Goal: Task Accomplishment & Management: Use online tool/utility

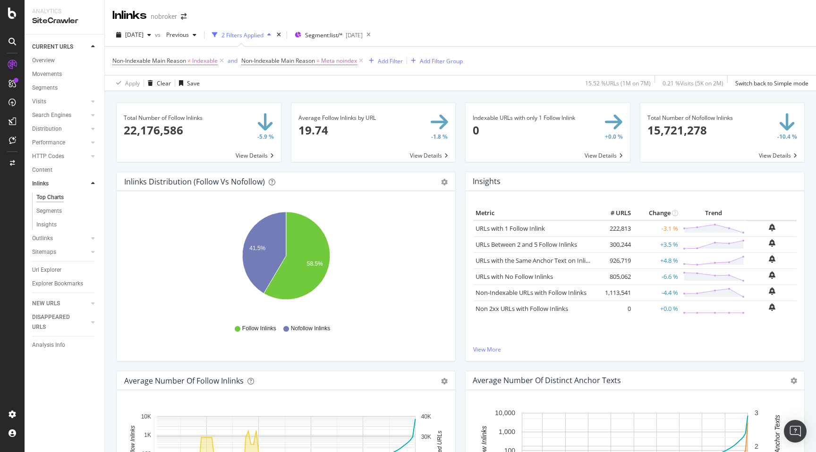
scroll to position [36, 0]
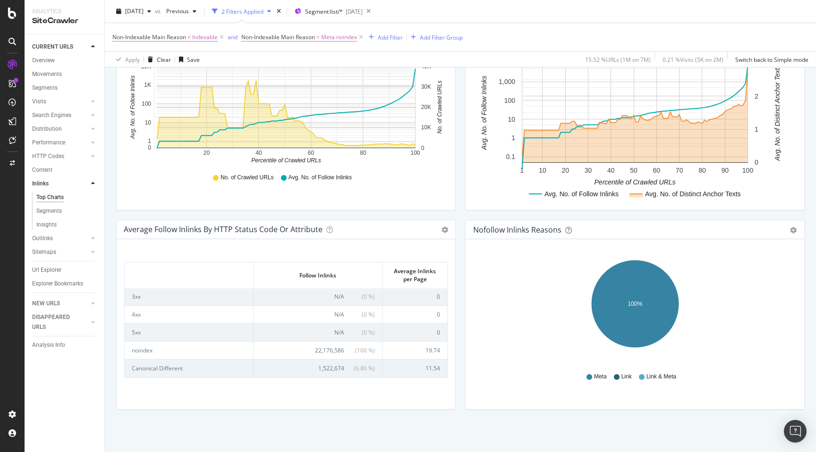
click at [458, 271] on div "Average Follow Inlinks by HTTP Status Code or Attribute Table Expand Export as …" at bounding box center [285, 319] width 349 height 199
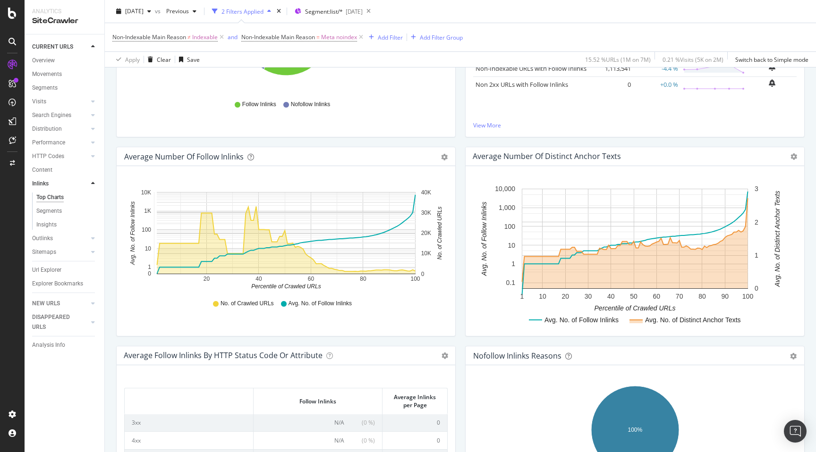
scroll to position [131, 0]
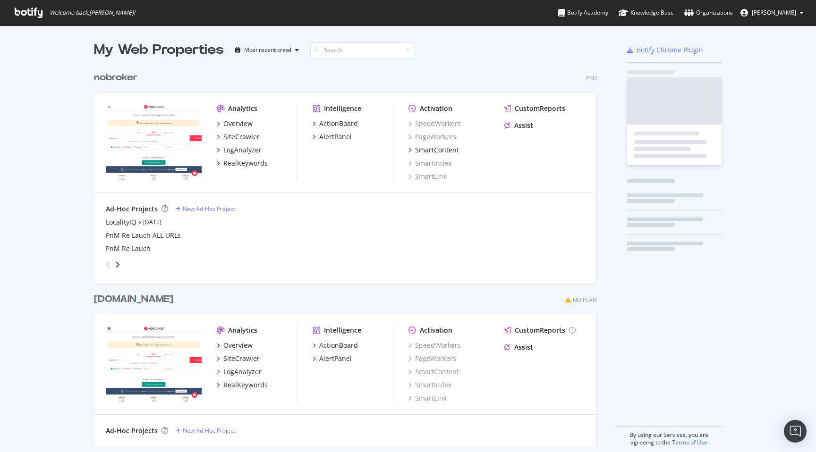
scroll to position [387, 510]
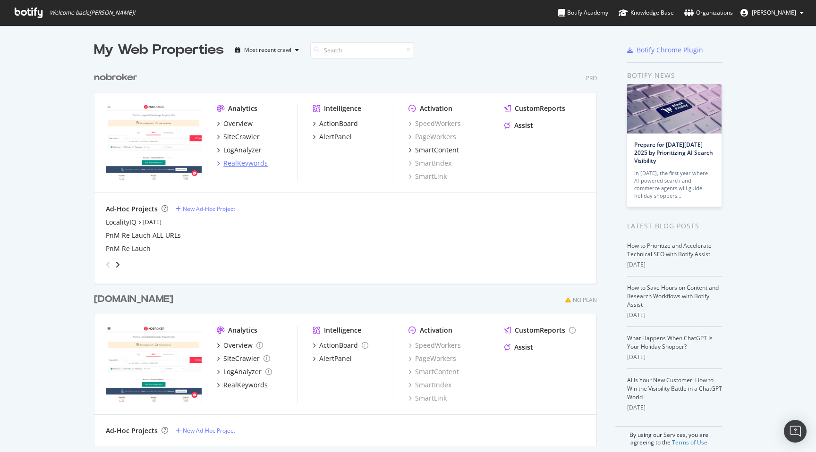
click at [253, 166] on div "RealKeywords" at bounding box center [245, 163] width 44 height 9
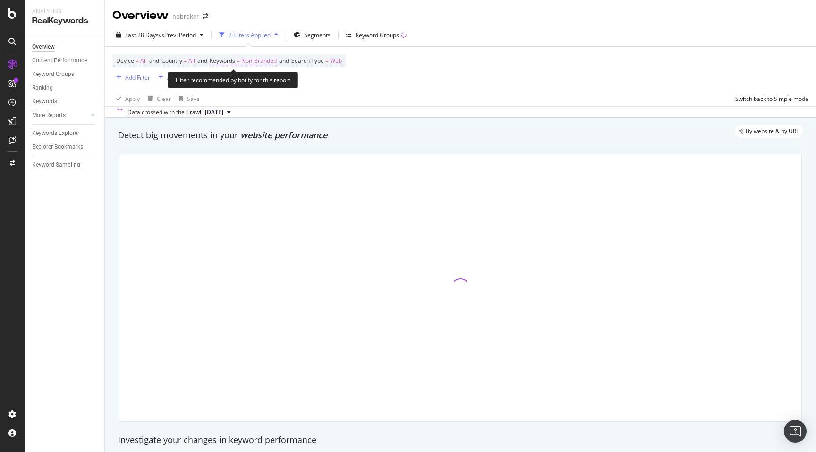
click at [274, 63] on span "Non-Branded" at bounding box center [258, 60] width 35 height 13
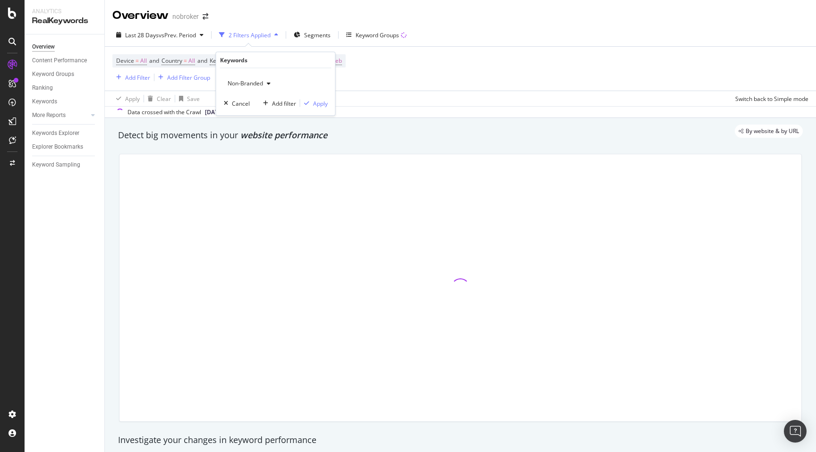
click at [254, 81] on span "Non-Branded" at bounding box center [243, 83] width 39 height 8
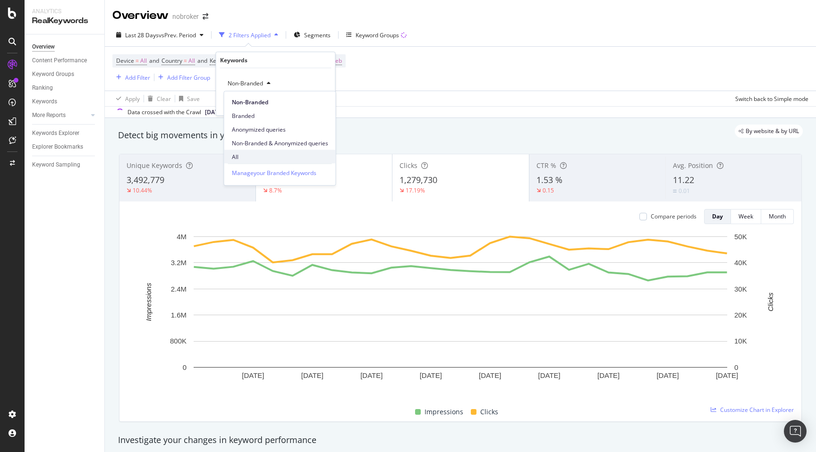
click at [242, 161] on span "All" at bounding box center [280, 157] width 96 height 8
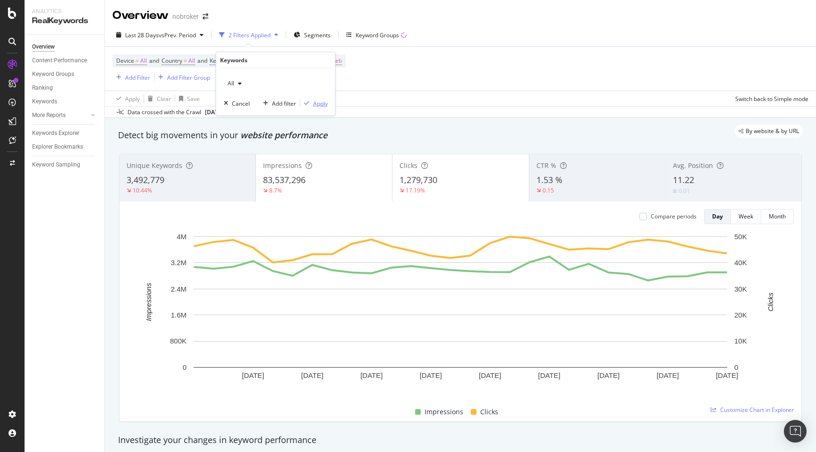
click at [318, 103] on div "Apply" at bounding box center [320, 103] width 15 height 8
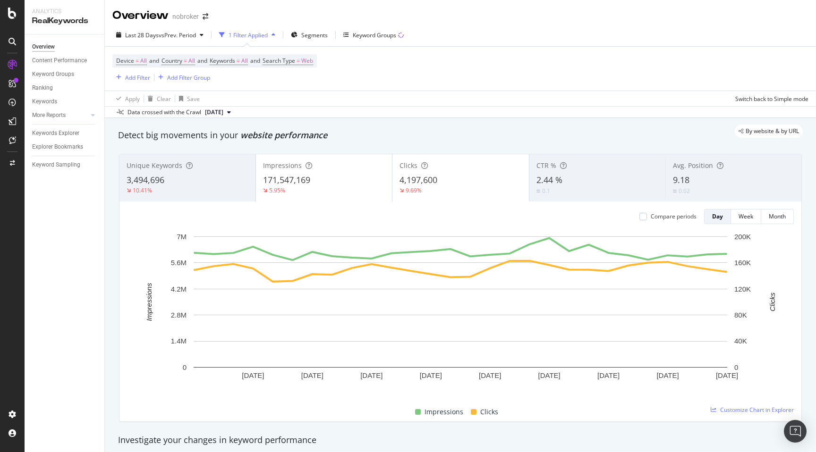
click at [371, 137] on div "By website & by URL" at bounding box center [456, 131] width 694 height 13
click at [139, 77] on div "Add Filter" at bounding box center [137, 78] width 25 height 8
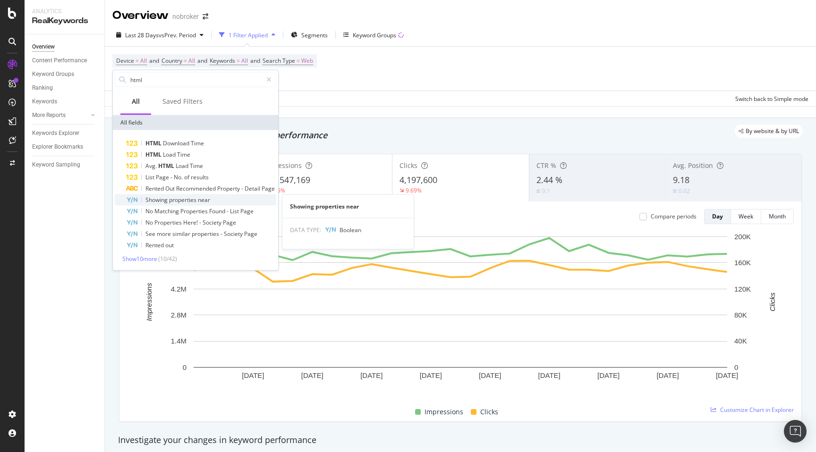
type input "html"
click at [191, 198] on span "properties" at bounding box center [183, 200] width 29 height 8
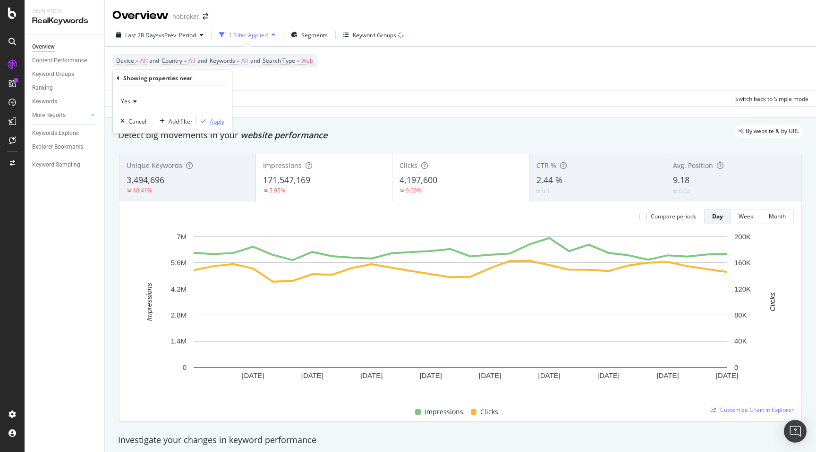
drag, startPoint x: 213, startPoint y: 122, endPoint x: 277, endPoint y: 134, distance: 64.9
click at [213, 122] on div "Apply" at bounding box center [217, 121] width 15 height 8
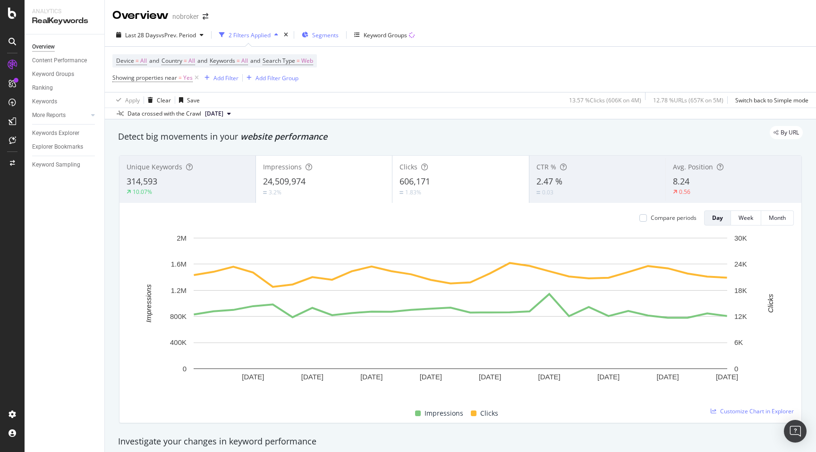
click at [329, 31] on span "Segments" at bounding box center [325, 35] width 26 height 8
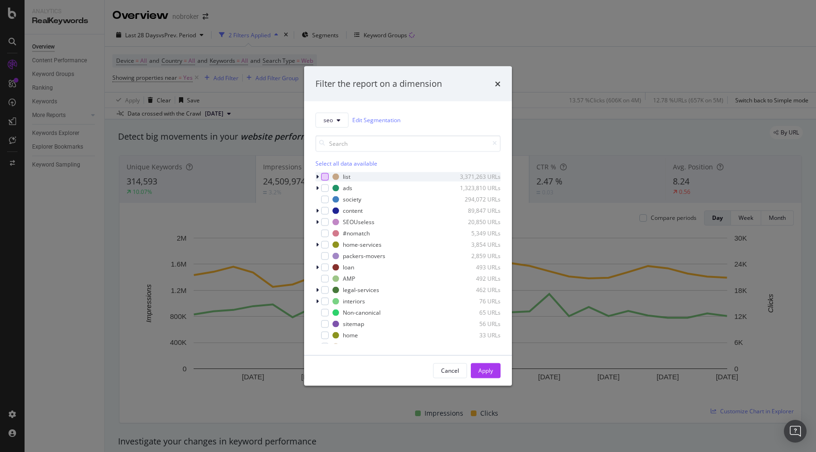
click at [323, 178] on div "modal" at bounding box center [325, 177] width 8 height 8
click at [484, 369] on div "Apply" at bounding box center [485, 371] width 15 height 8
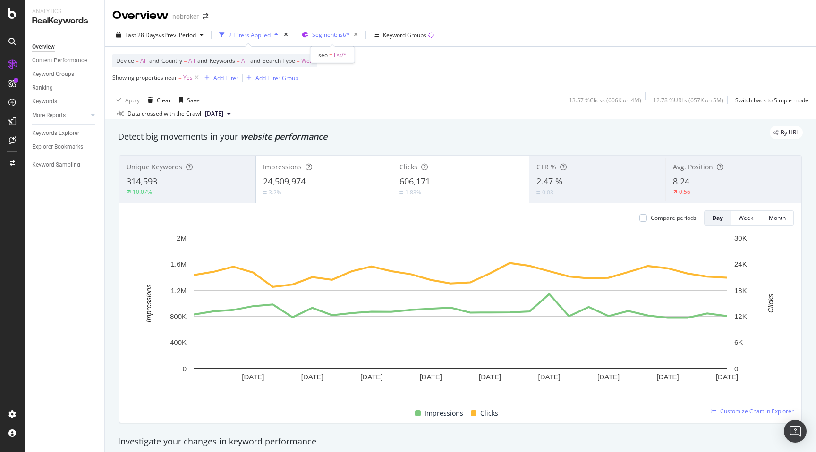
click at [340, 32] on span "Segment: list/*" at bounding box center [331, 35] width 38 height 8
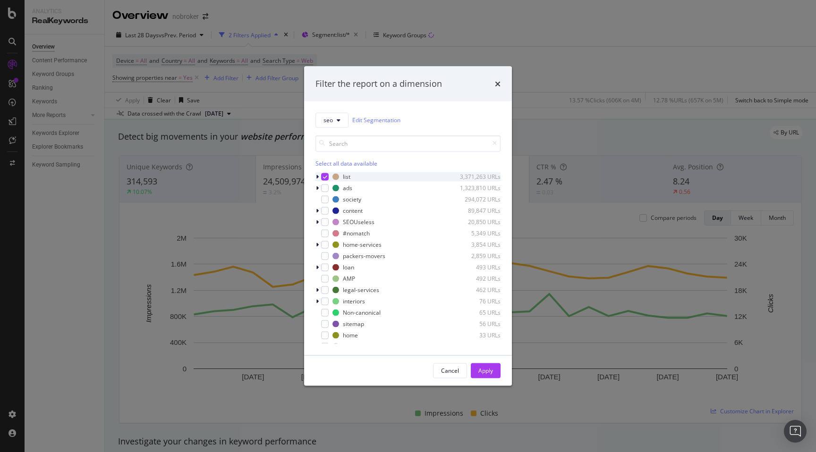
click at [319, 177] on div "modal" at bounding box center [318, 176] width 6 height 9
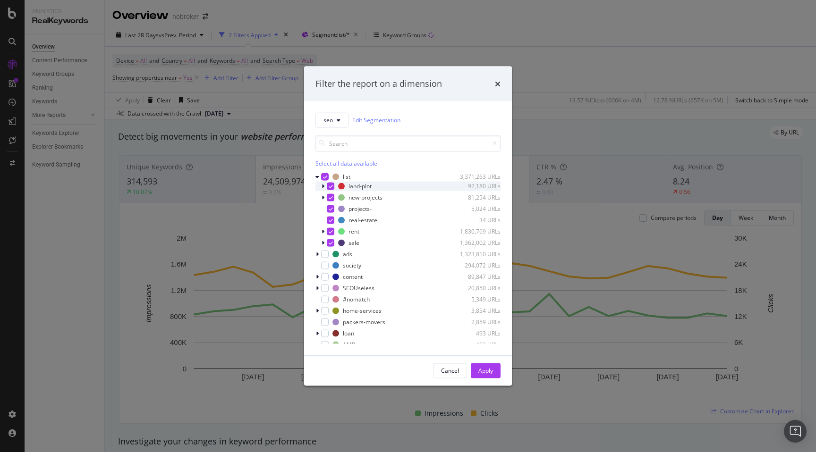
click at [331, 184] on icon "modal" at bounding box center [331, 186] width 4 height 5
click at [331, 196] on icon "modal" at bounding box center [331, 197] width 4 height 5
click at [331, 210] on icon "modal" at bounding box center [331, 208] width 4 height 5
click at [331, 221] on icon "modal" at bounding box center [331, 220] width 4 height 5
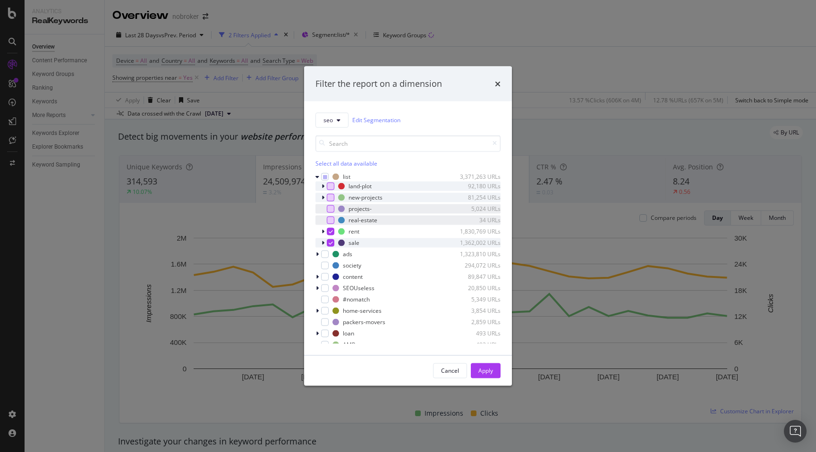
click at [331, 242] on icon "modal" at bounding box center [331, 242] width 4 height 5
click at [499, 373] on button "Apply" at bounding box center [486, 370] width 30 height 15
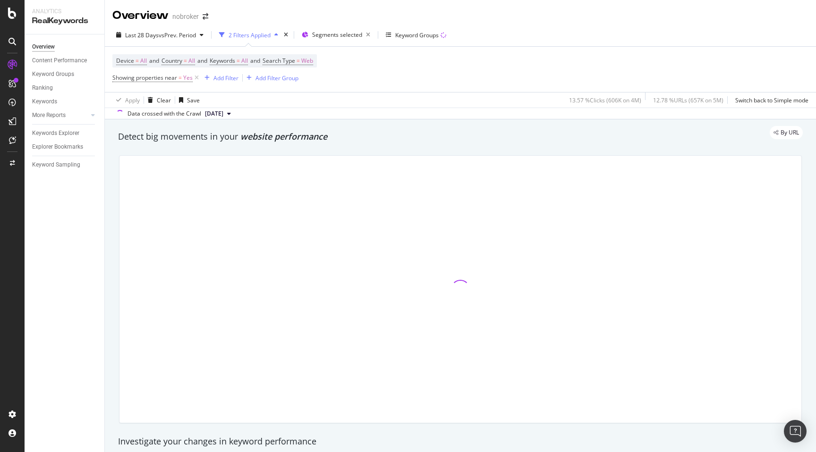
click at [467, 135] on div "By URL" at bounding box center [456, 132] width 694 height 13
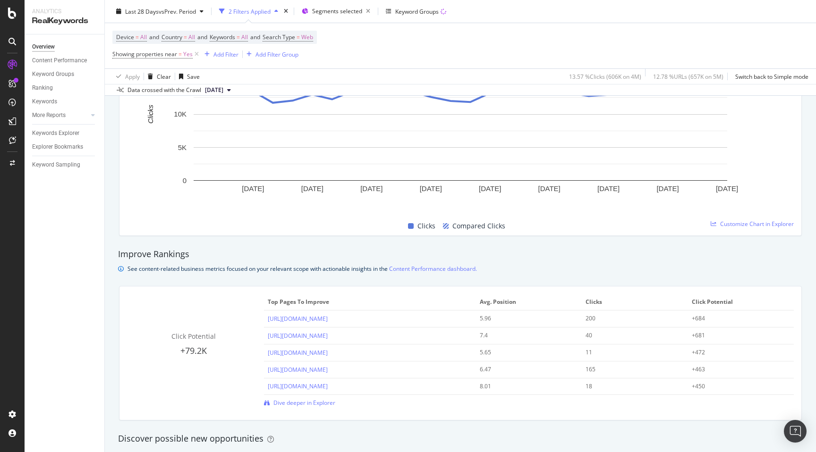
scroll to position [615, 0]
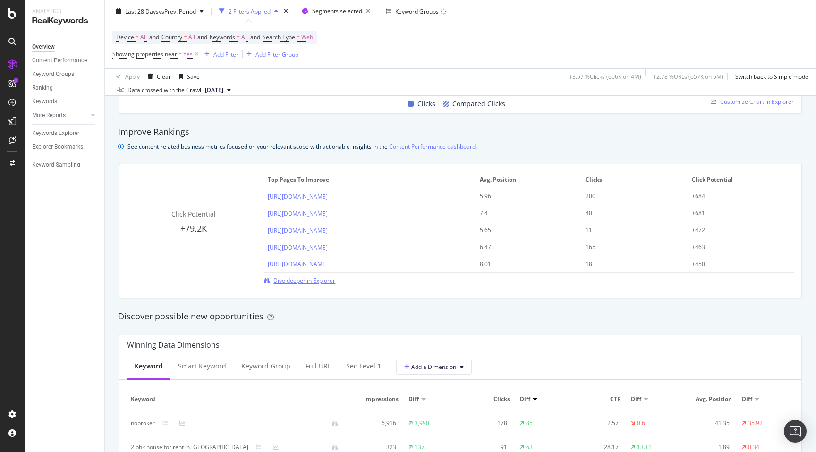
click at [314, 281] on span "Dive deeper in Explorer" at bounding box center [304, 281] width 62 height 8
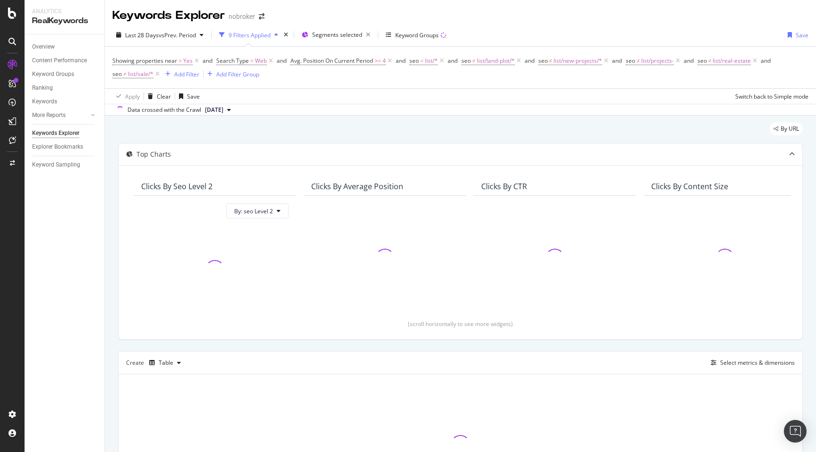
click at [115, 223] on div "By URL Top Charts Clicks By seo Level 2 By: seo Level 2 Clicks By Average Posit…" at bounding box center [460, 332] width 711 height 433
click at [390, 60] on icon at bounding box center [390, 60] width 8 height 9
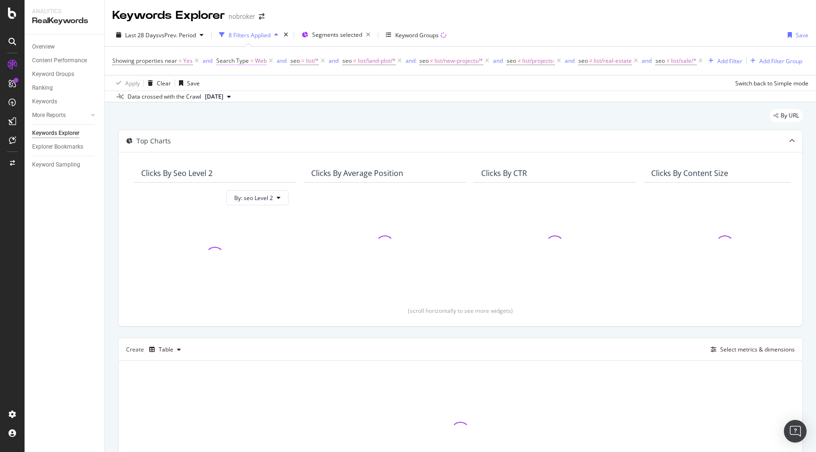
click at [257, 61] on span "Web" at bounding box center [261, 60] width 12 height 13
click at [249, 99] on input "Web" at bounding box center [269, 100] width 89 height 15
click at [250, 84] on icon at bounding box center [249, 84] width 7 height 6
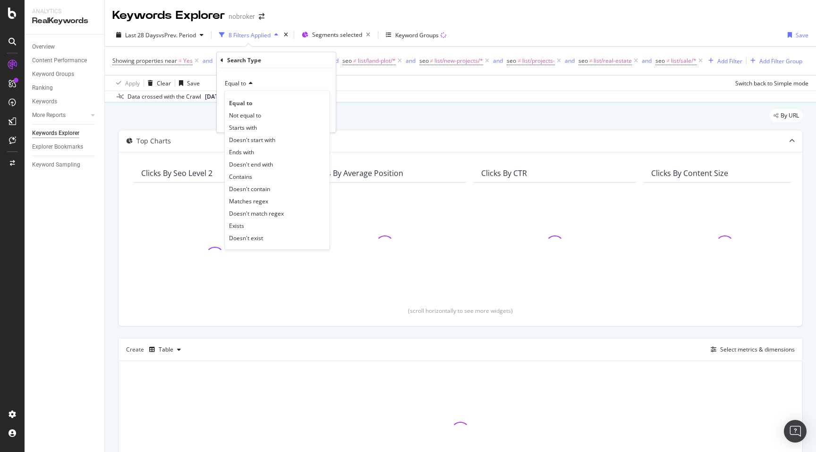
click at [360, 109] on div "By URL Top Charts Clicks By seo Level 2 By: seo Level 2 Clicks By Average Posit…" at bounding box center [460, 318] width 711 height 433
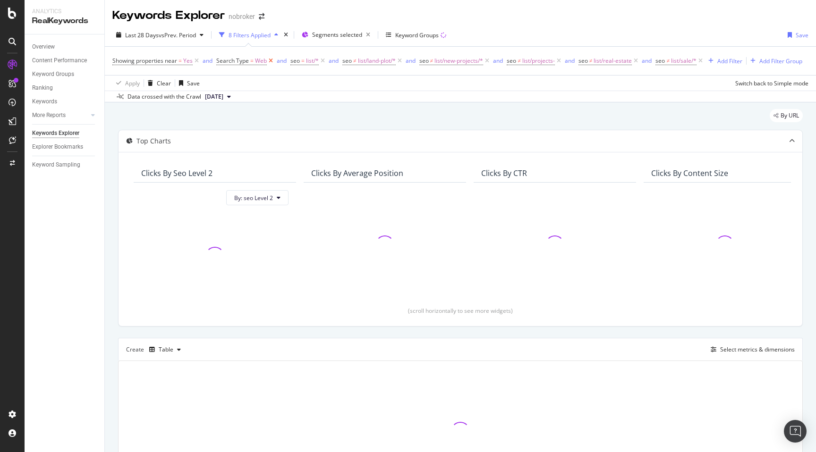
click at [269, 61] on icon at bounding box center [271, 60] width 8 height 9
click at [113, 143] on div "By URL Top Charts Clicks By seo Level 2 By: seo Level 2 Clicks By Average Posit…" at bounding box center [460, 318] width 711 height 433
click at [740, 348] on div "Select metrics & dimensions" at bounding box center [757, 350] width 75 height 8
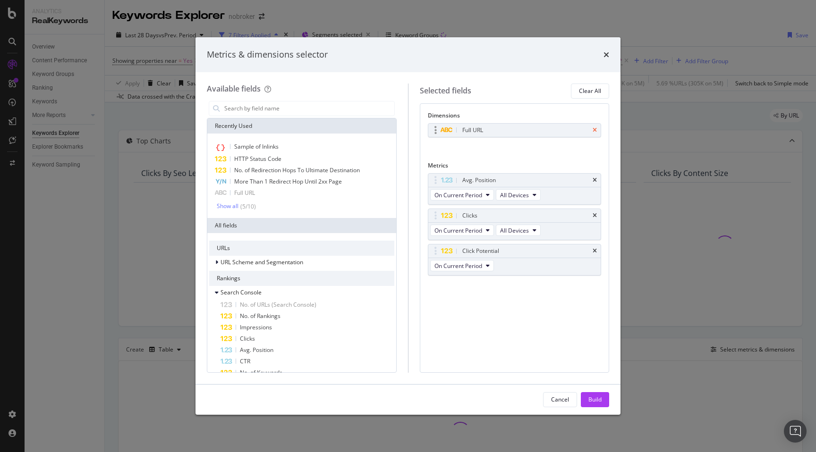
click at [595, 130] on icon "times" at bounding box center [595, 130] width 4 height 6
click at [595, 178] on icon "times" at bounding box center [595, 178] width 4 height 6
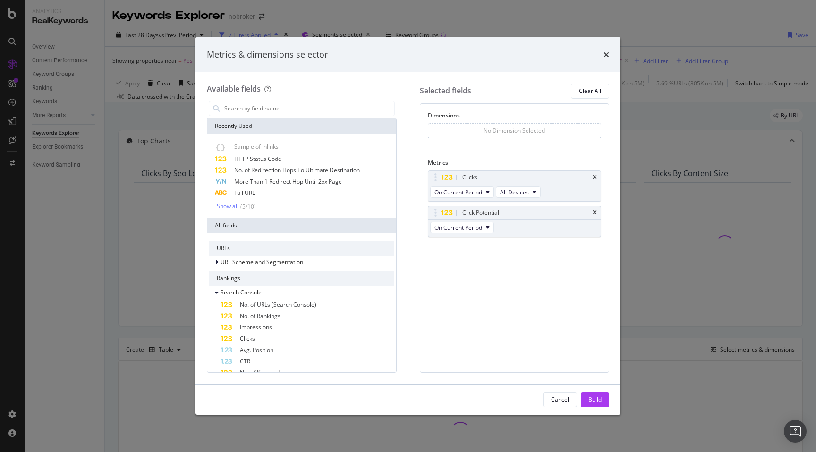
click at [595, 178] on icon "times" at bounding box center [595, 178] width 4 height 6
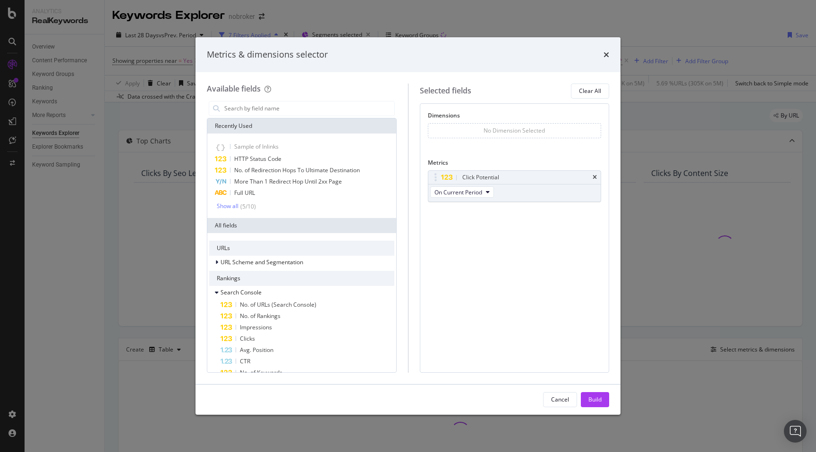
click at [595, 178] on icon "times" at bounding box center [595, 178] width 4 height 6
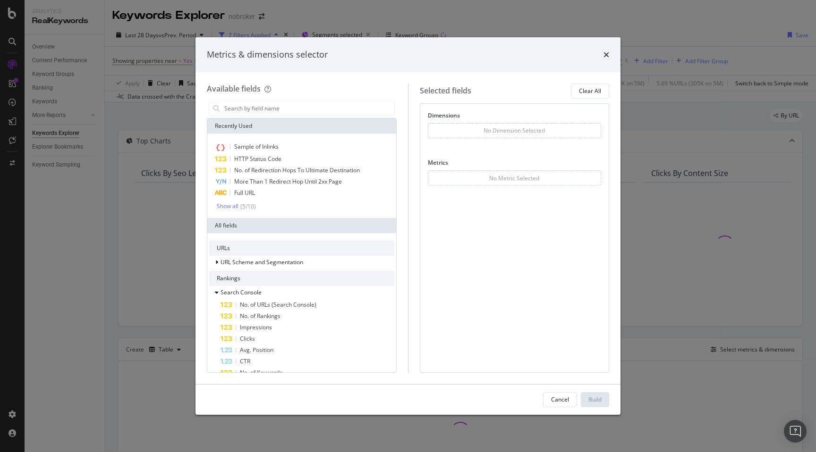
click at [267, 124] on div "Recently Used" at bounding box center [301, 126] width 189 height 15
click at [267, 97] on div "Available fields Recently Used Sample of Inlinks HTTP Status Code No. of Redire…" at bounding box center [307, 228] width 201 height 289
click at [267, 106] on input "modal" at bounding box center [308, 109] width 171 height 14
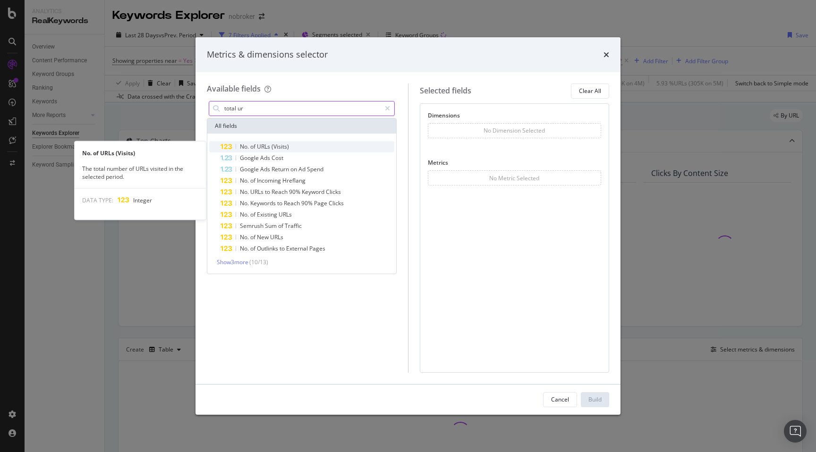
type input "total ur"
click at [267, 146] on span "URLs" at bounding box center [264, 147] width 15 height 8
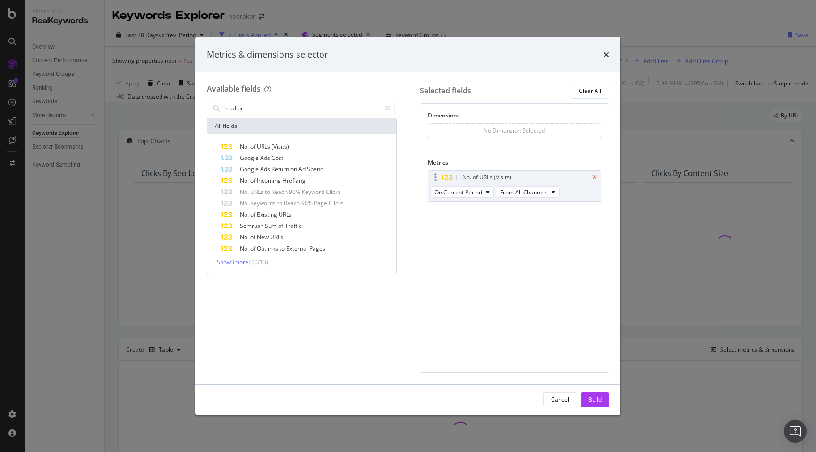
click at [593, 179] on icon "times" at bounding box center [595, 178] width 4 height 6
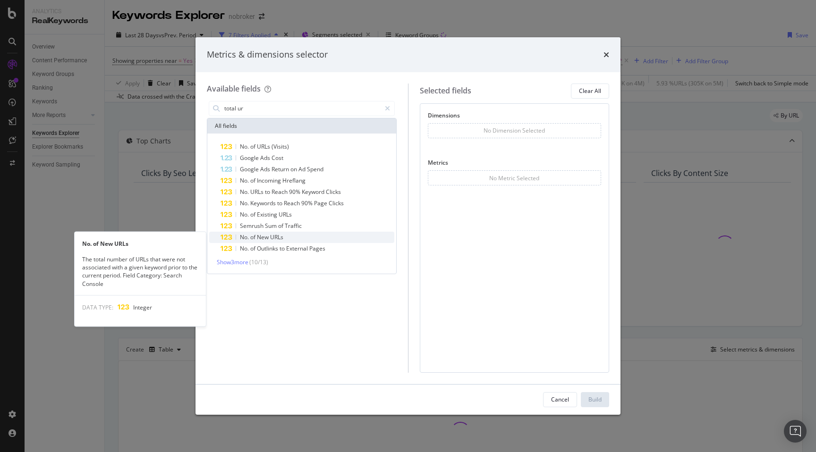
click at [356, 233] on div "No. of New URLs" at bounding box center [307, 237] width 174 height 11
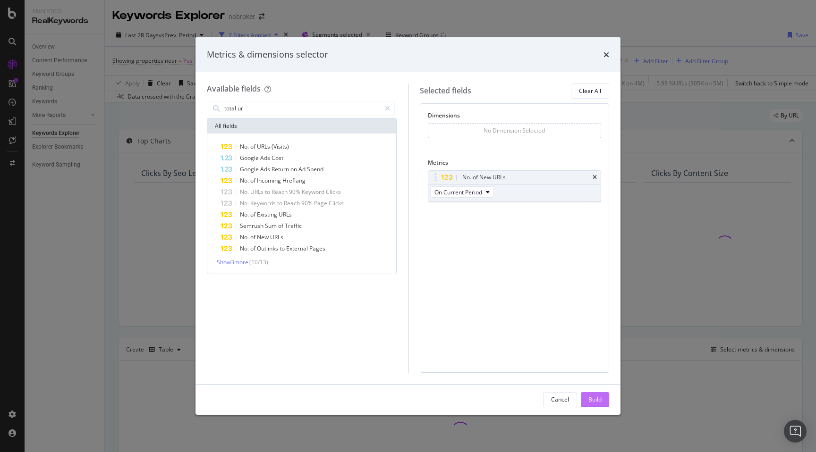
click at [602, 401] on button "Build" at bounding box center [595, 399] width 28 height 15
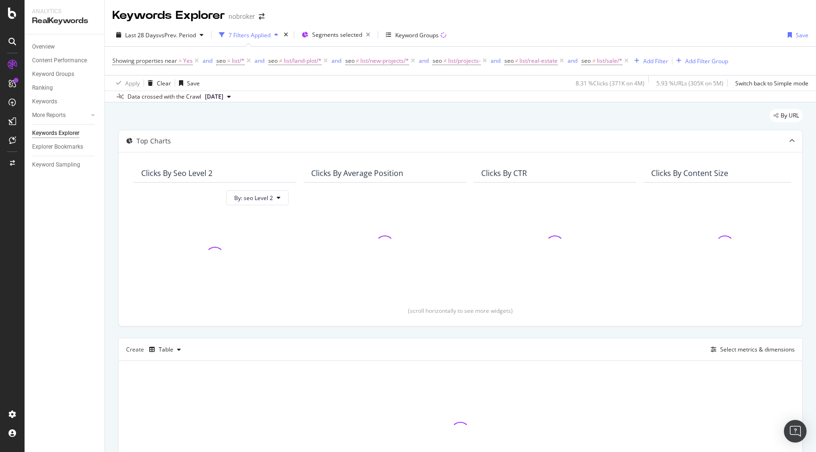
click at [113, 214] on div "By URL Top Charts Clicks By seo Level 2 By: seo Level 2 Clicks By Average Posit…" at bounding box center [460, 318] width 711 height 433
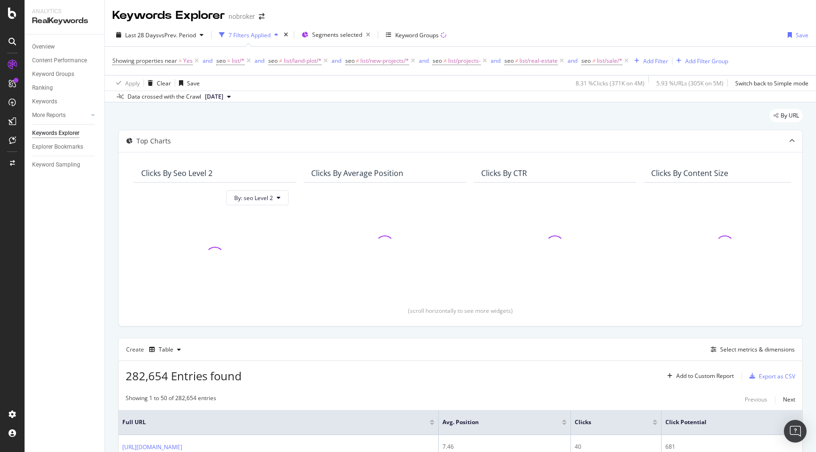
click at [130, 377] on span "282,654 Entries found" at bounding box center [184, 376] width 116 height 16
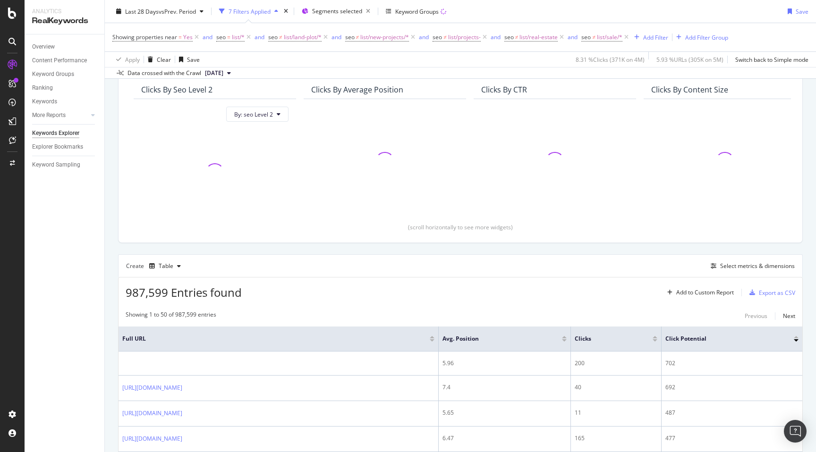
scroll to position [105, 0]
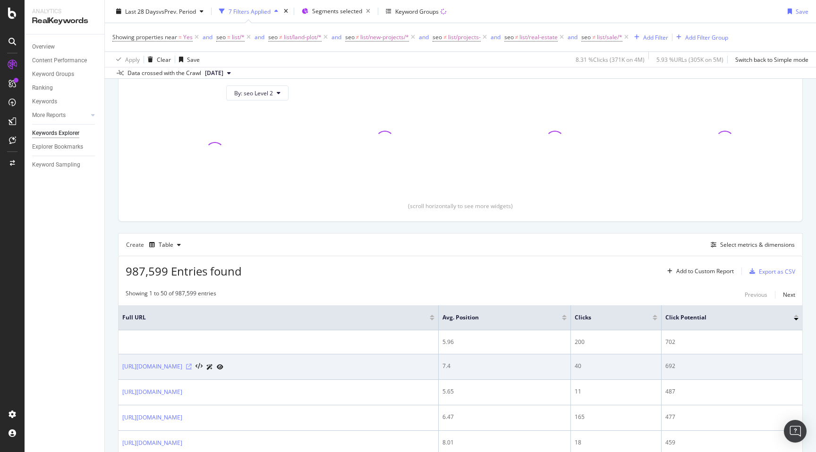
click at [192, 366] on icon at bounding box center [189, 367] width 6 height 6
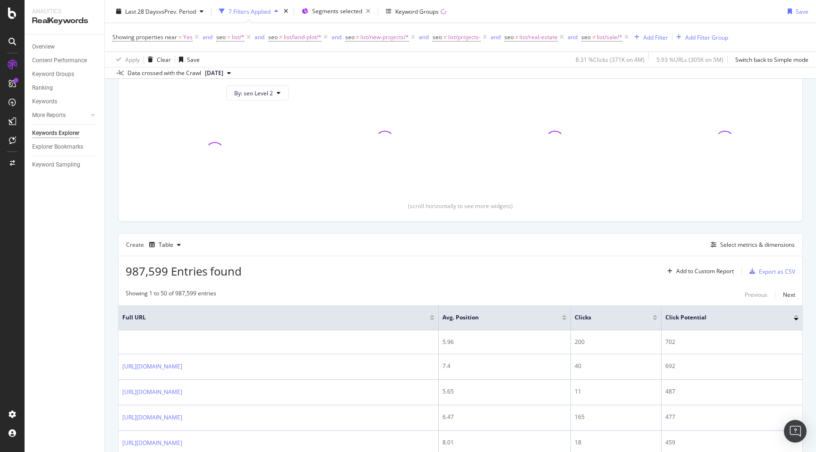
click at [745, 244] on div "Select metrics & dimensions" at bounding box center [757, 245] width 75 height 8
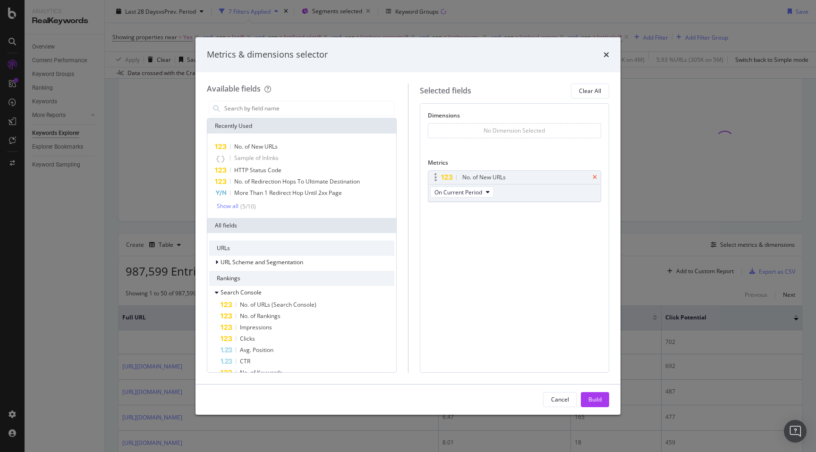
click at [596, 177] on icon "times" at bounding box center [595, 178] width 4 height 6
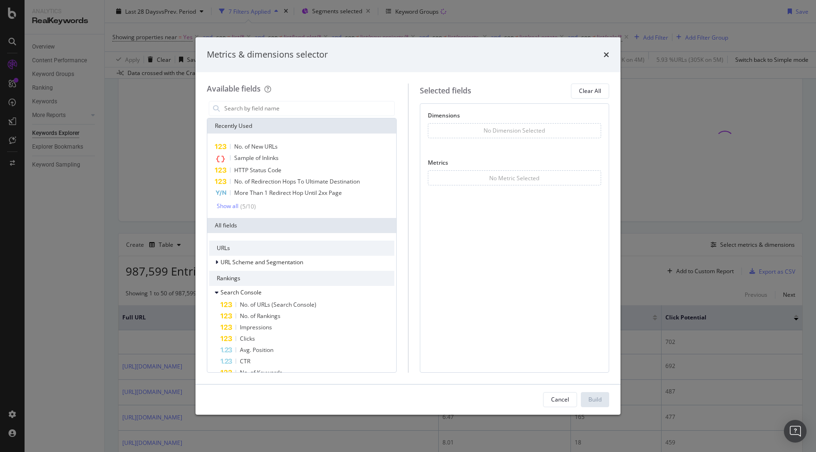
click at [253, 99] on div "modal" at bounding box center [302, 108] width 190 height 19
click at [253, 106] on input "modal" at bounding box center [308, 109] width 171 height 14
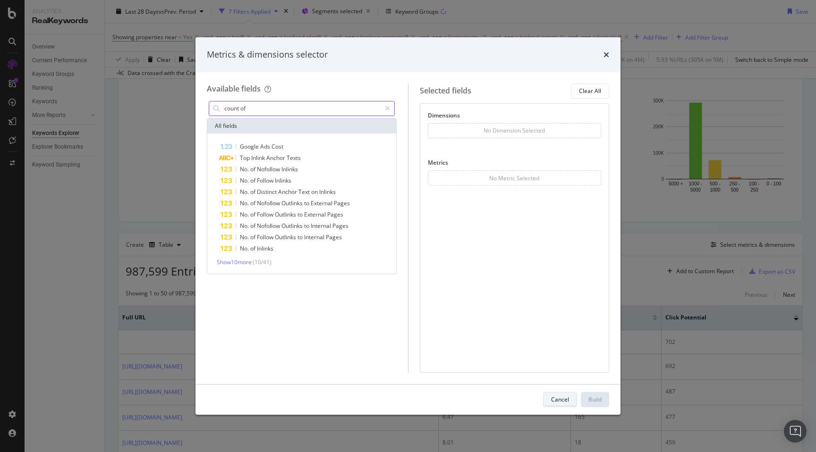
type input "count of"
click at [551, 402] on div "Cancel" at bounding box center [560, 400] width 18 height 8
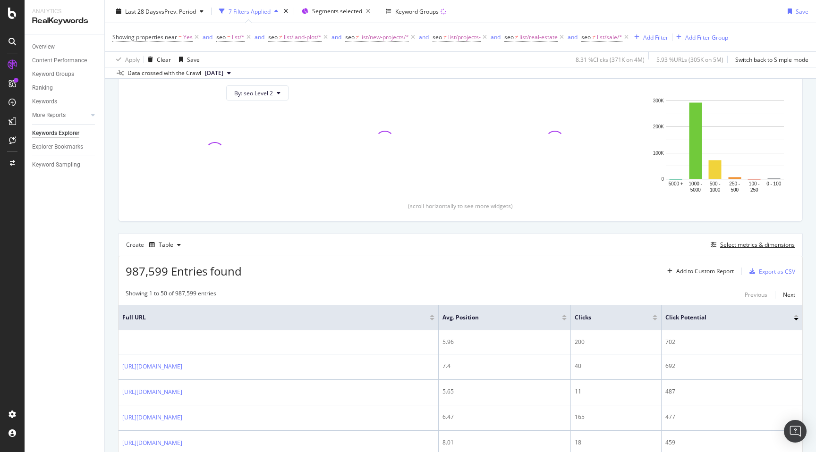
scroll to position [0, 0]
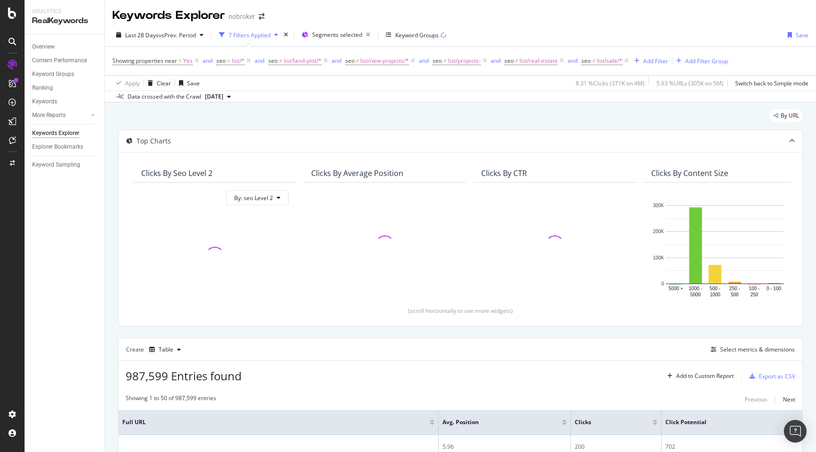
click at [139, 374] on span "987,599 Entries found" at bounding box center [184, 376] width 116 height 16
click at [656, 61] on div "Add Filter" at bounding box center [655, 61] width 25 height 8
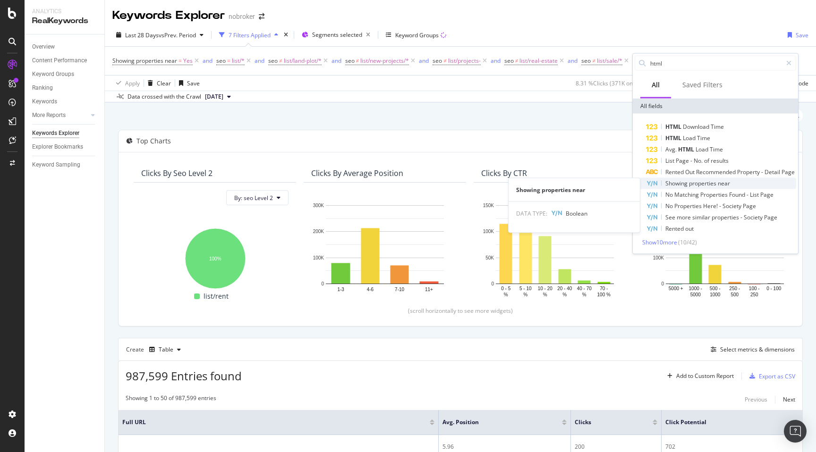
type input "html"
click at [700, 184] on span "properties" at bounding box center [703, 183] width 29 height 8
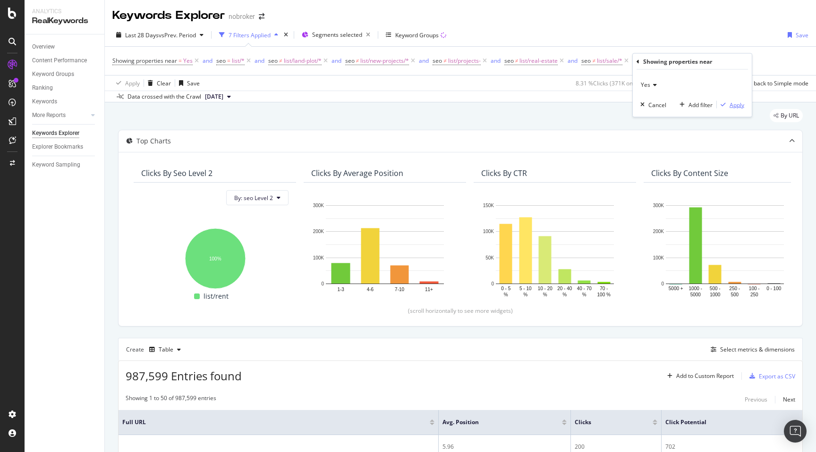
click at [740, 104] on div "Apply" at bounding box center [736, 105] width 15 height 8
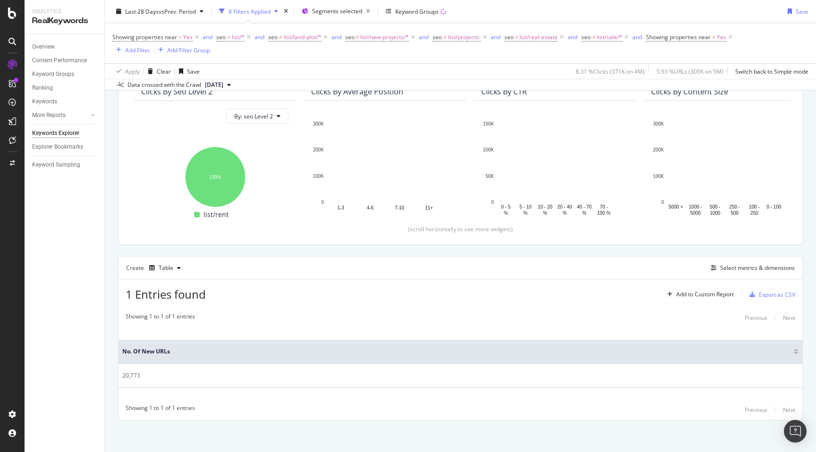
scroll to position [95, 0]
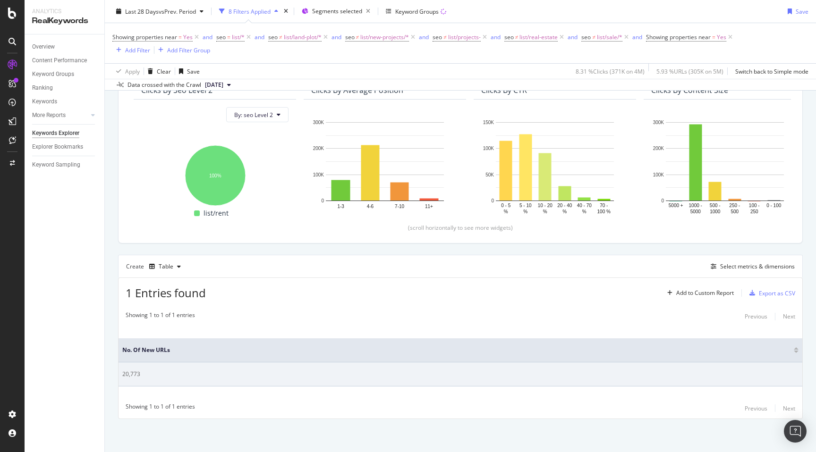
click at [128, 371] on div "20,773" at bounding box center [460, 374] width 676 height 8
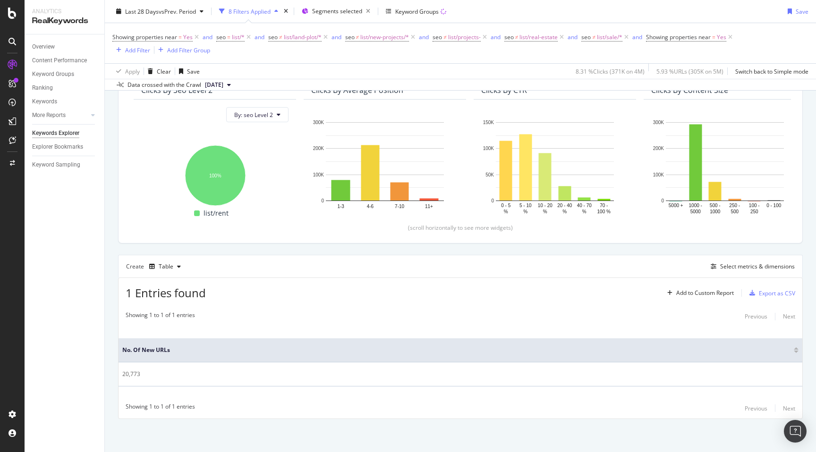
click at [107, 347] on div "By URL Top Charts Clicks By seo Level 2 By: seo Level 2 Hold CMD (⌘) while clic…" at bounding box center [460, 235] width 711 height 433
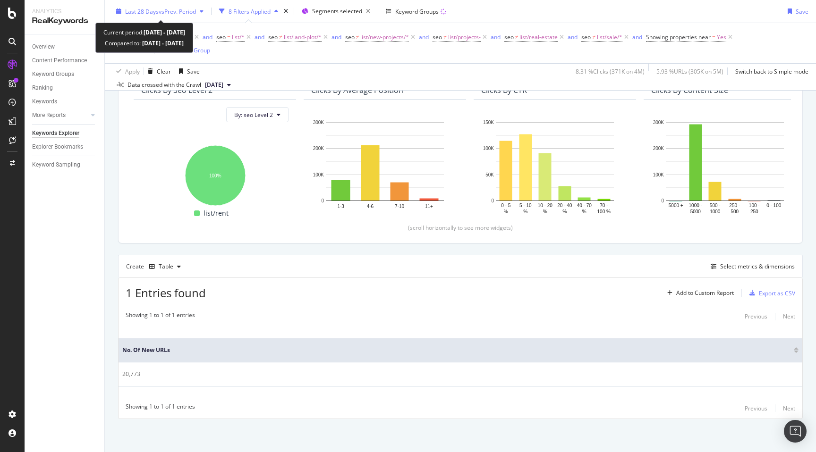
click at [162, 11] on span "vs Prev. Period" at bounding box center [177, 11] width 37 height 8
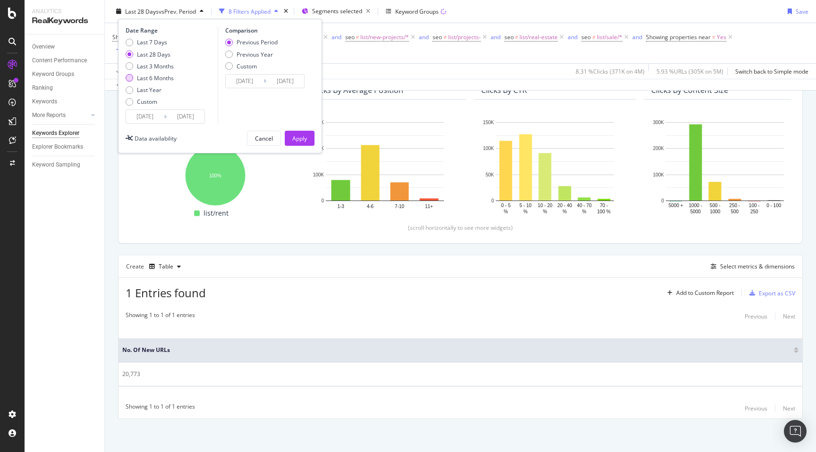
click at [153, 80] on div "Last 6 Months" at bounding box center [155, 78] width 37 height 8
type input "2025/03/19"
type input "2024/09/16"
type input "2025/03/18"
click at [298, 139] on div "Apply" at bounding box center [299, 138] width 15 height 8
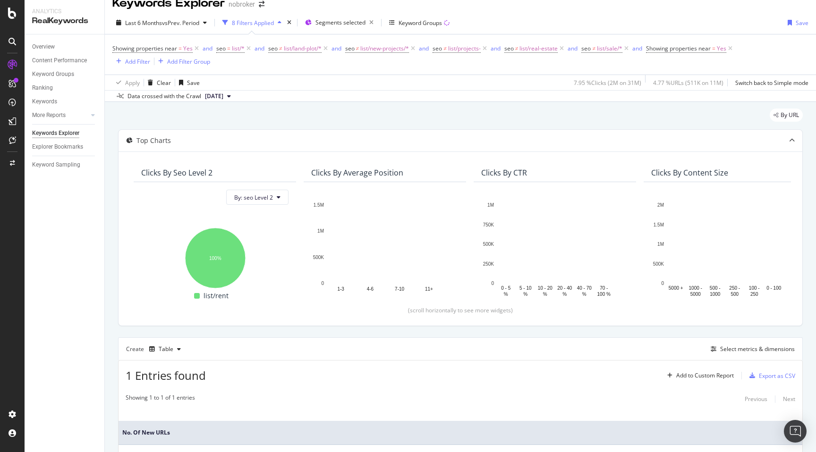
scroll to position [11, 0]
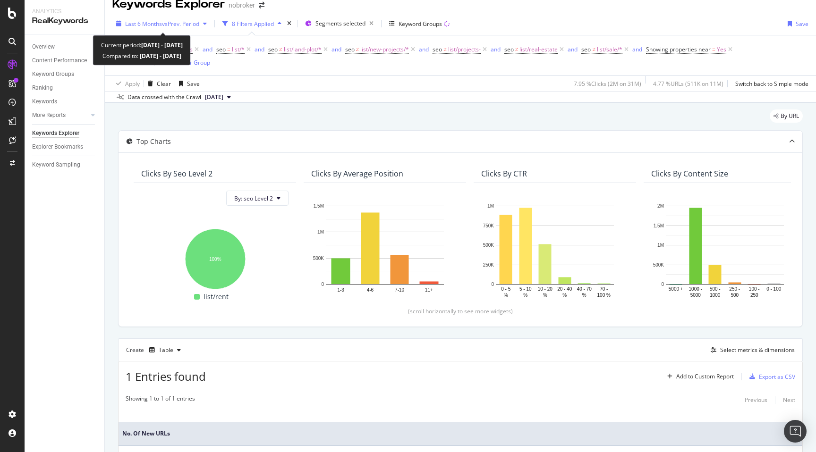
click at [169, 28] on div "Last 6 Months vs Prev. Period" at bounding box center [161, 24] width 98 height 14
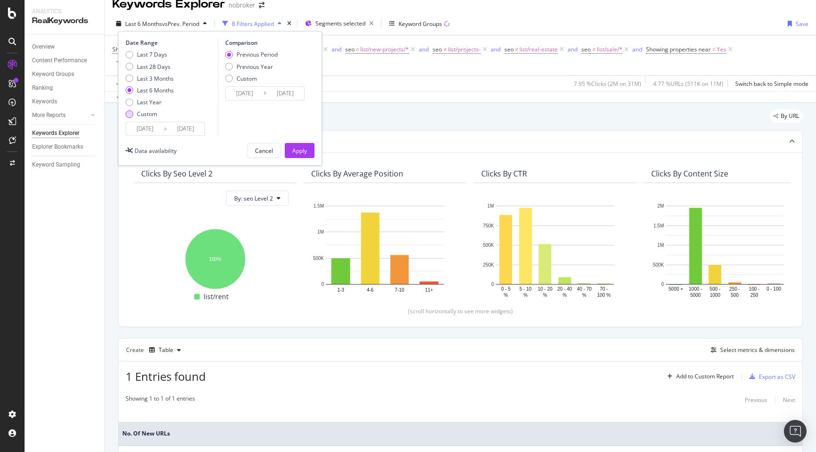
click at [131, 112] on div "Custom" at bounding box center [130, 114] width 8 height 8
type input "2025/08/22"
type input "2025/07/25"
type input "2025/08/21"
click at [144, 138] on div "Date Range Last 7 Days Last 28 Days Last 3 Months Last 6 Months Last Year Custo…" at bounding box center [220, 98] width 204 height 135
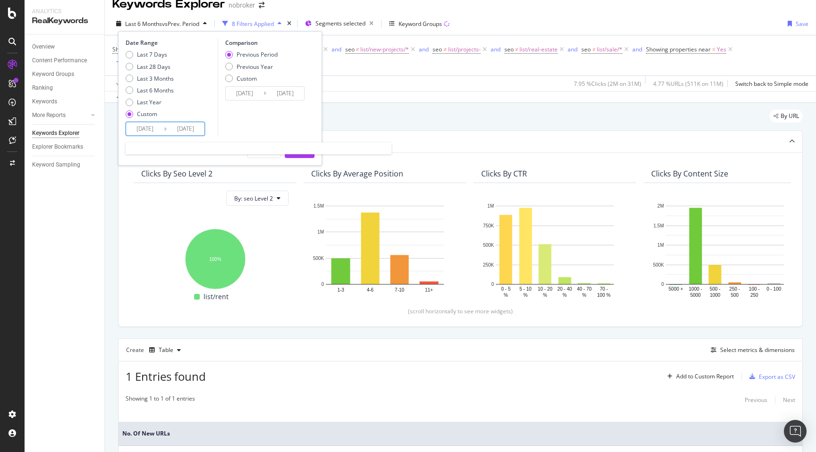
click at [144, 130] on input "2025/08/22" at bounding box center [145, 128] width 38 height 13
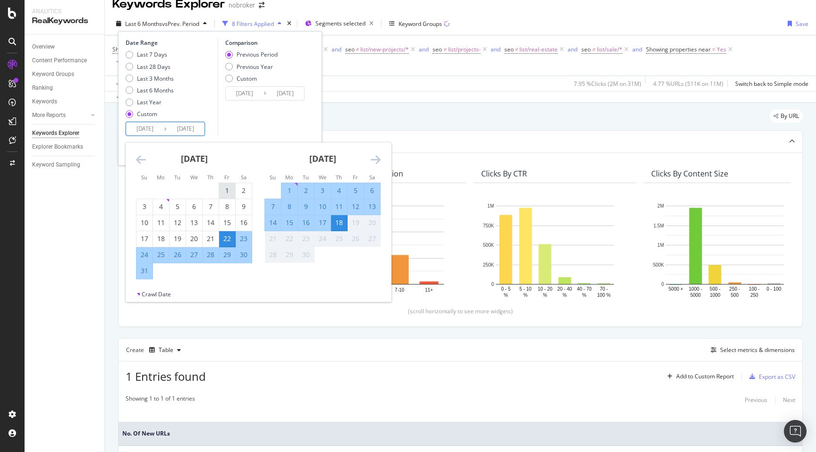
click at [226, 191] on div "1" at bounding box center [227, 190] width 16 height 9
type input "2025/08/01"
type input "2025/06/13"
type input "2025/07/31"
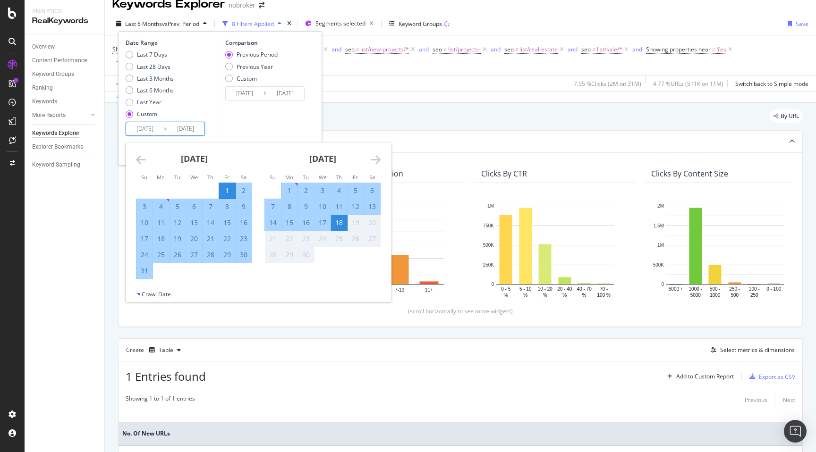
click at [145, 271] on div "31" at bounding box center [144, 270] width 16 height 9
type input "2025/08/31"
type input "2025/07/01"
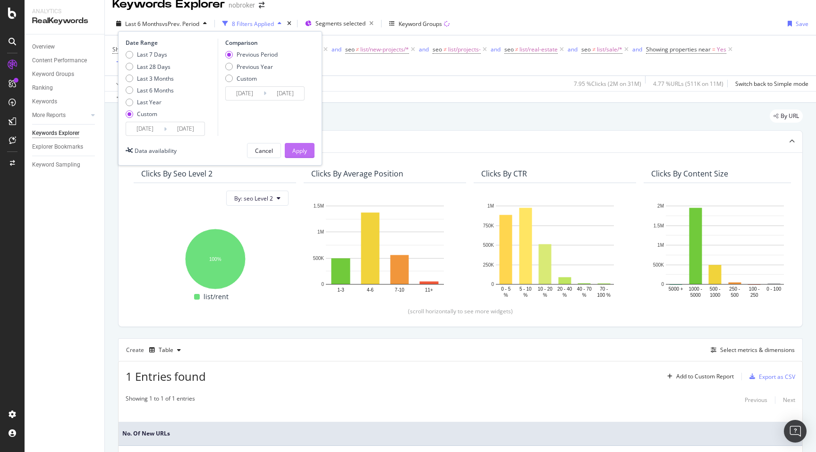
click at [295, 150] on div "Apply" at bounding box center [299, 151] width 15 height 8
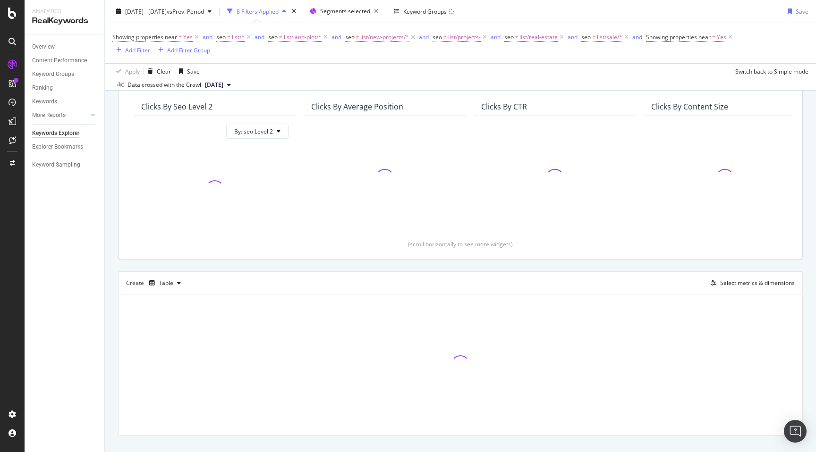
scroll to position [95, 0]
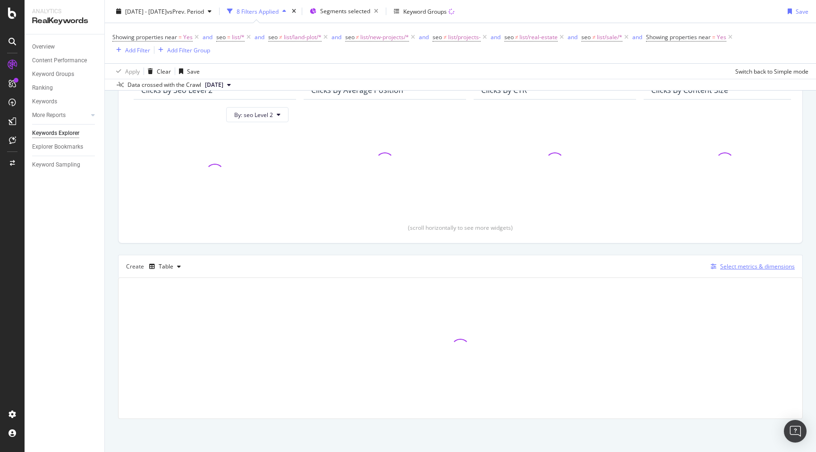
click at [737, 267] on div "Select metrics & dimensions" at bounding box center [757, 267] width 75 height 8
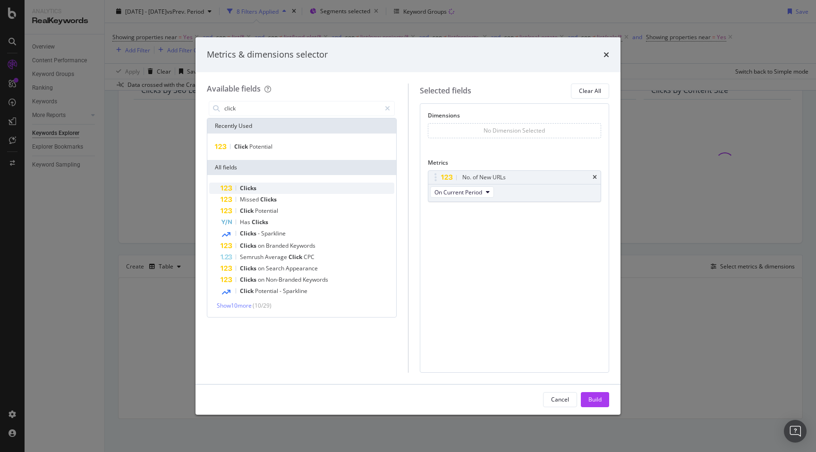
click at [259, 187] on div "Clicks" at bounding box center [307, 188] width 174 height 11
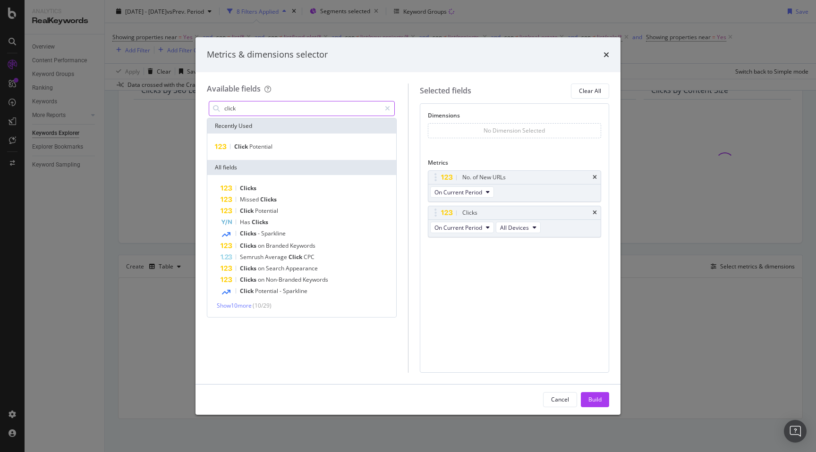
click at [247, 110] on input "click" at bounding box center [301, 109] width 157 height 14
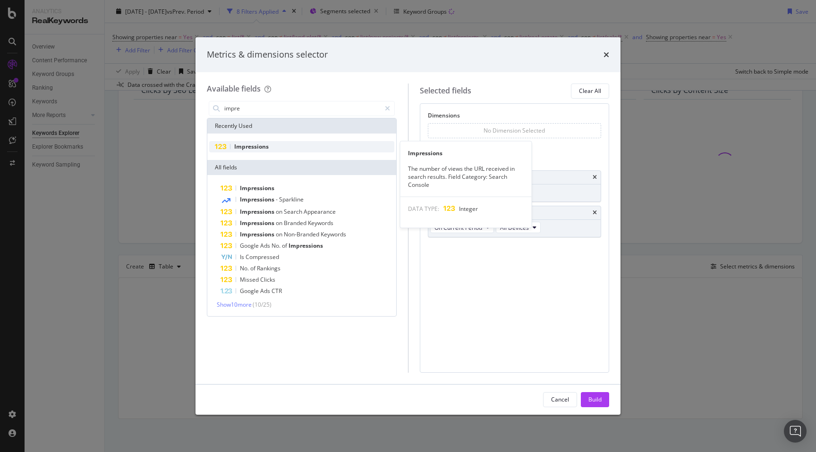
click at [250, 144] on span "Impressions" at bounding box center [251, 147] width 34 height 8
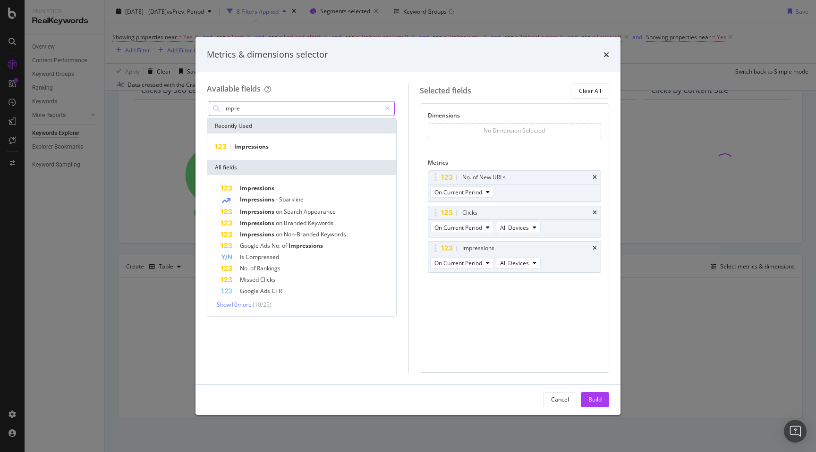
click at [254, 107] on input "impre" at bounding box center [301, 109] width 157 height 14
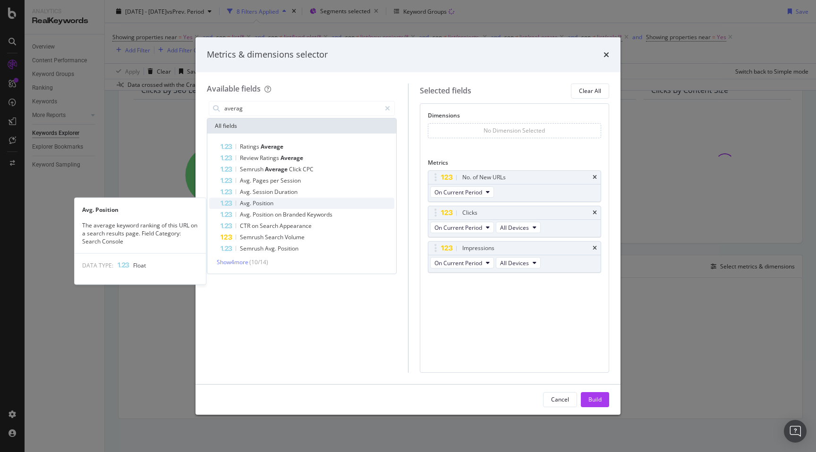
click at [268, 201] on span "Position" at bounding box center [263, 203] width 21 height 8
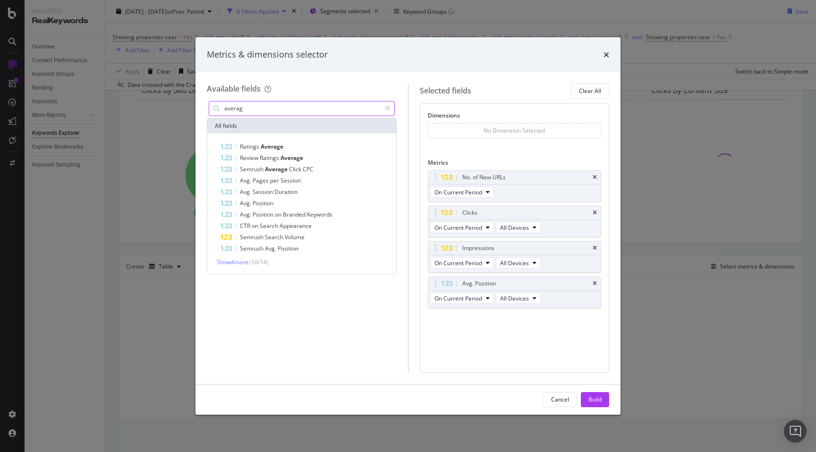
click at [248, 111] on input "averag" at bounding box center [301, 109] width 157 height 14
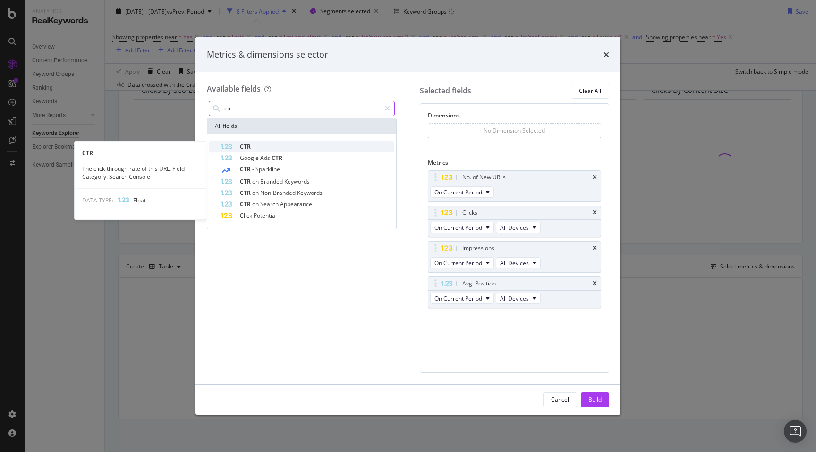
type input "ctr"
click at [259, 145] on div "CTR" at bounding box center [307, 146] width 174 height 11
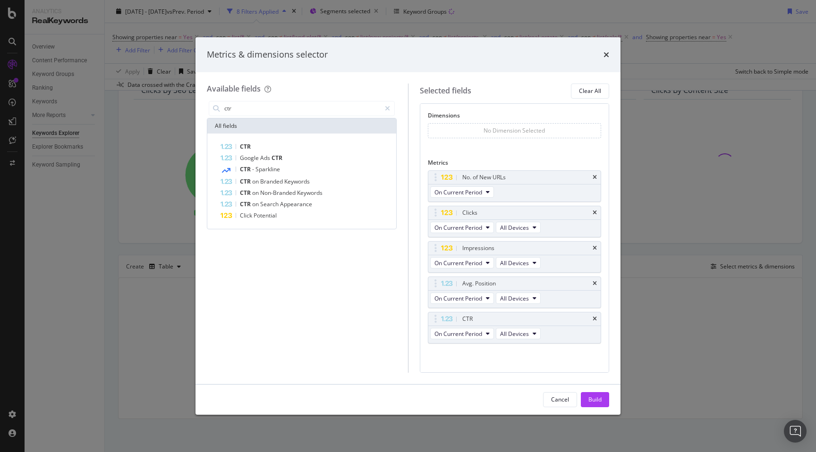
click at [594, 391] on div "Cancel Build" at bounding box center [407, 400] width 425 height 30
click at [592, 400] on div "Build" at bounding box center [594, 400] width 13 height 8
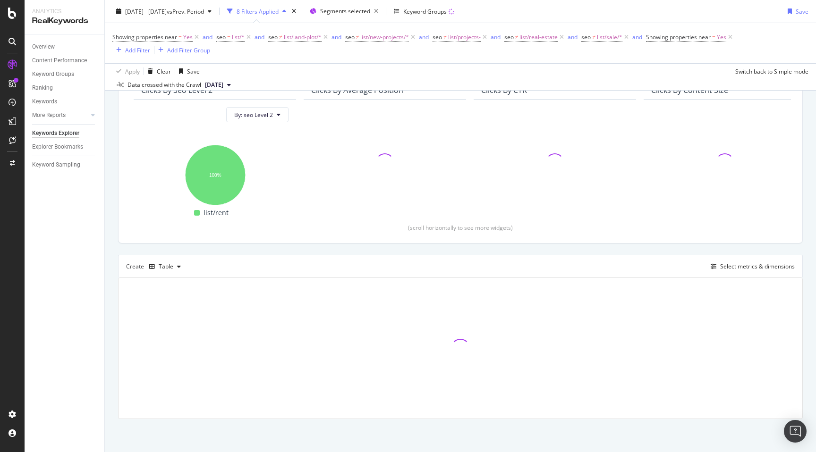
click at [115, 235] on div "By URL Top Charts Clicks By seo Level 2 By: seo Level 2 Hold CMD (⌘) while clic…" at bounding box center [460, 235] width 711 height 433
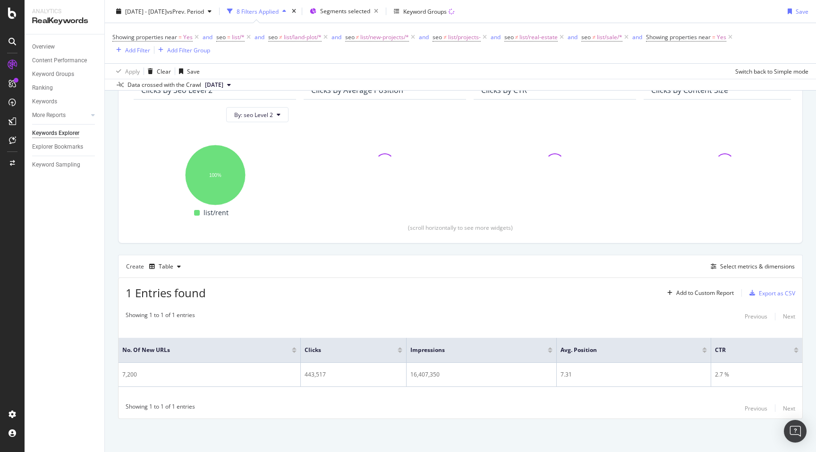
scroll to position [94, 0]
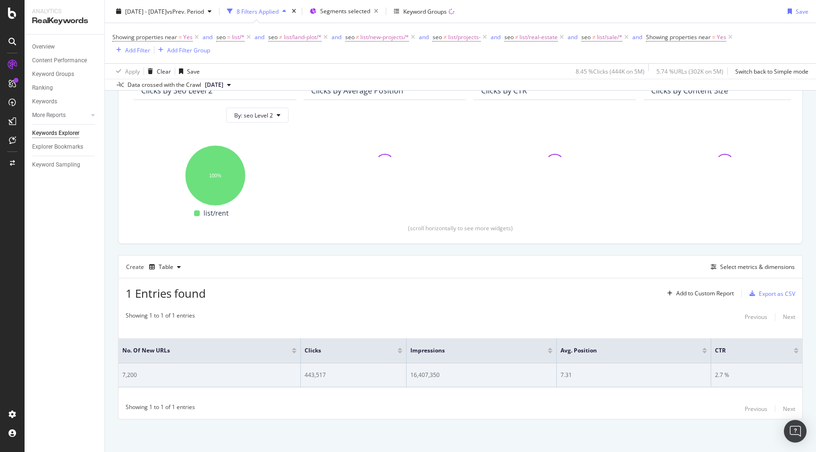
click at [133, 377] on div "7,200" at bounding box center [209, 375] width 174 height 8
click at [310, 378] on div "443,517" at bounding box center [354, 375] width 98 height 8
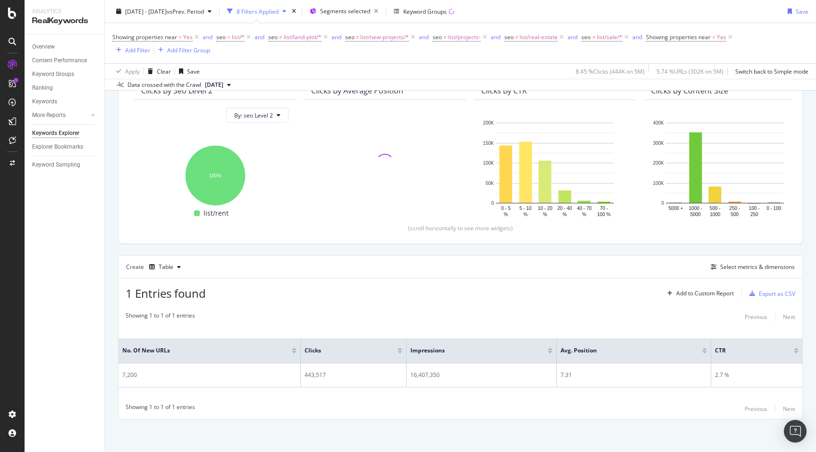
click at [110, 386] on div "By URL Top Charts Clicks By seo Level 2 By: seo Level 2 Hold CMD (⌘) while clic…" at bounding box center [460, 236] width 711 height 433
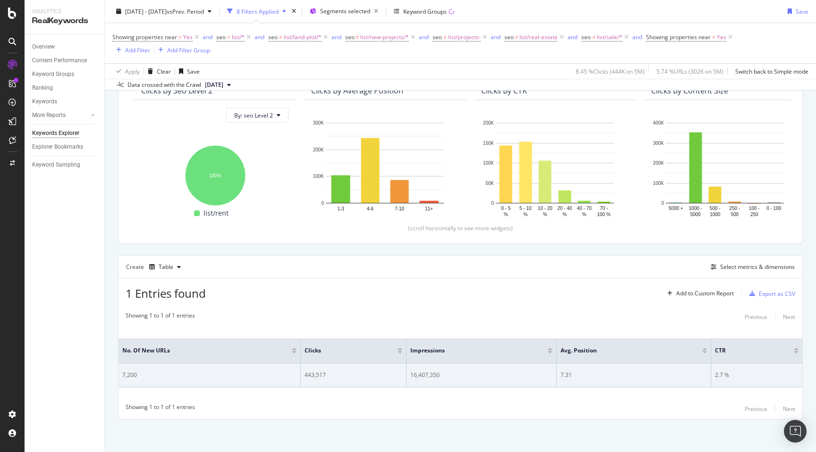
click at [310, 373] on div "443,517" at bounding box center [354, 375] width 98 height 8
click at [421, 376] on div "16,407,350" at bounding box center [481, 375] width 142 height 8
click at [563, 373] on div "7.31" at bounding box center [633, 375] width 146 height 8
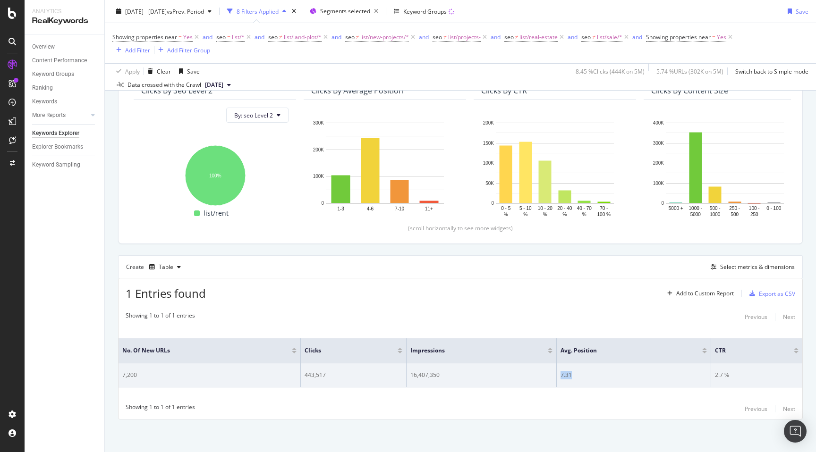
click at [563, 373] on div "7.31" at bounding box center [633, 375] width 146 height 8
click at [717, 375] on div "2.7 %" at bounding box center [757, 375] width 84 height 8
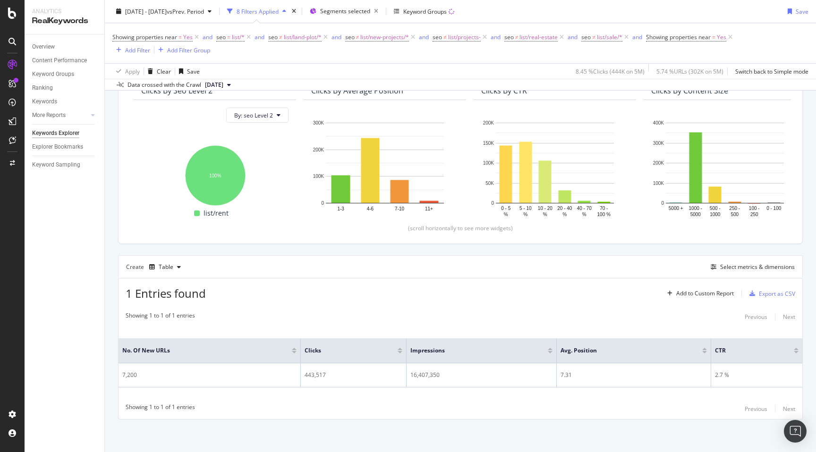
click at [542, 409] on div "Showing 1 to 1 of 1 entries Previous Next" at bounding box center [461, 408] width 684 height 11
click at [111, 321] on div "By URL Top Charts Clicks By seo Level 2 By: seo Level 2 Hold CMD (⌘) while clic…" at bounding box center [460, 236] width 711 height 433
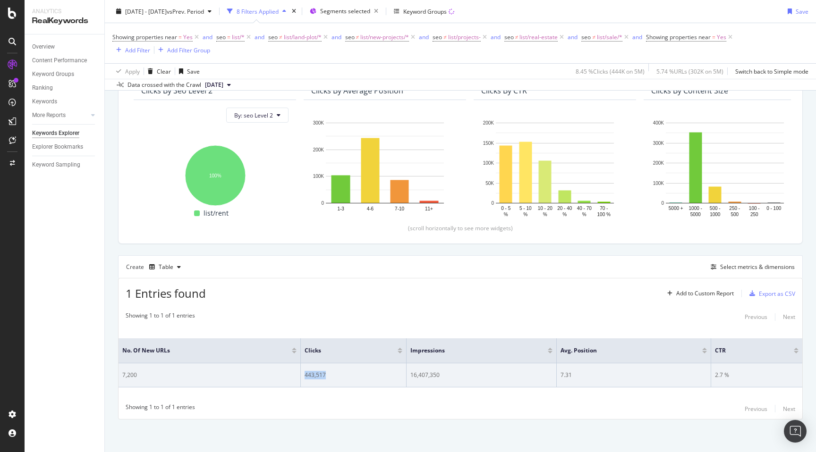
drag, startPoint x: 326, startPoint y: 374, endPoint x: 304, endPoint y: 377, distance: 22.4
click at [304, 377] on td "443,517" at bounding box center [354, 376] width 106 height 24
click at [338, 373] on div "443,517" at bounding box center [354, 375] width 98 height 8
click at [318, 377] on div "443,517" at bounding box center [354, 375] width 98 height 8
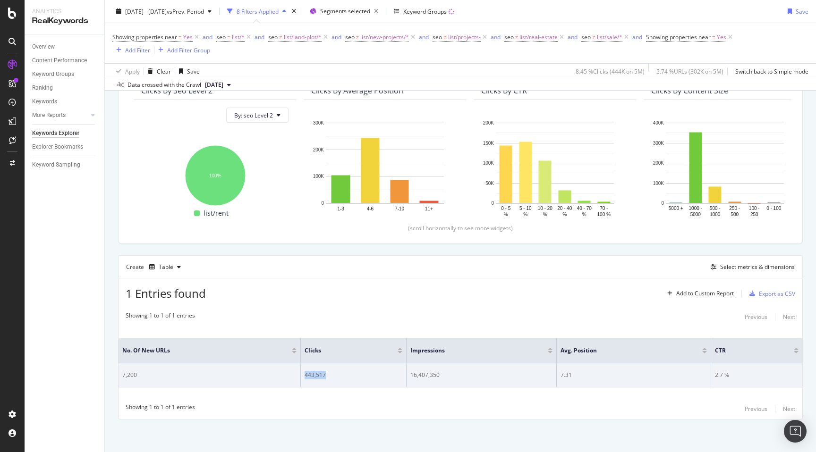
click at [331, 373] on div "443,517" at bounding box center [354, 375] width 98 height 8
click at [131, 377] on div "7,200" at bounding box center [209, 375] width 174 height 8
copy div "7,200"
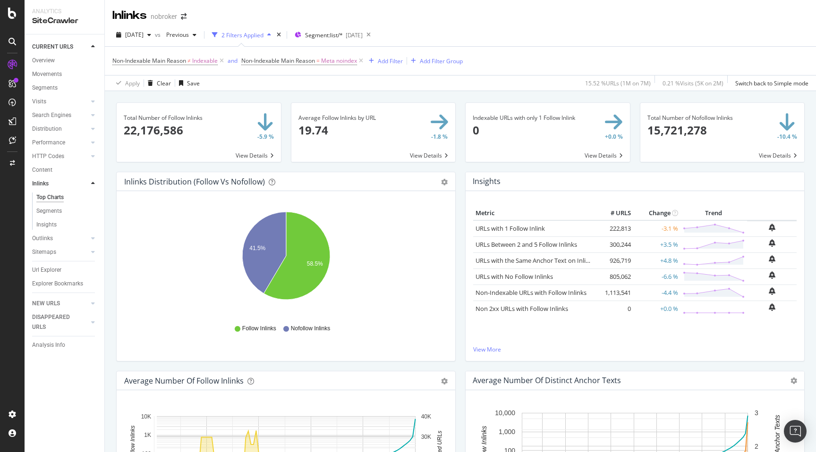
scroll to position [36, 0]
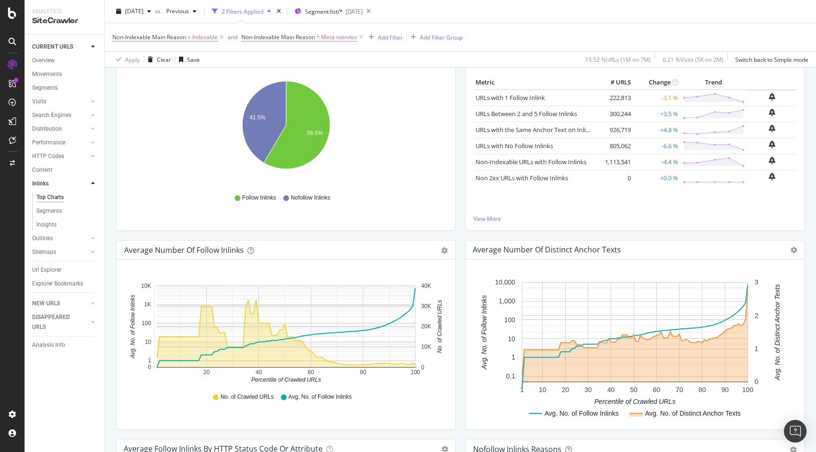
click at [111, 242] on div "Average Number of Follow Inlinks Chart (by Value) Table Export as CSV Add to Cu…" at bounding box center [285, 339] width 349 height 199
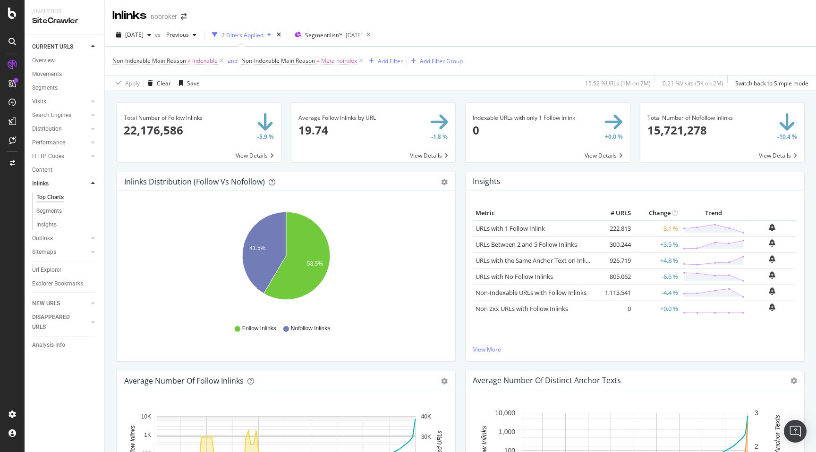
click at [460, 96] on div "Total Number of Follow Inlinks 22,176,586 -5.9 % View Details Average Follow In…" at bounding box center [460, 448] width 688 height 707
click at [339, 36] on span "Segment: list/*" at bounding box center [324, 35] width 38 height 8
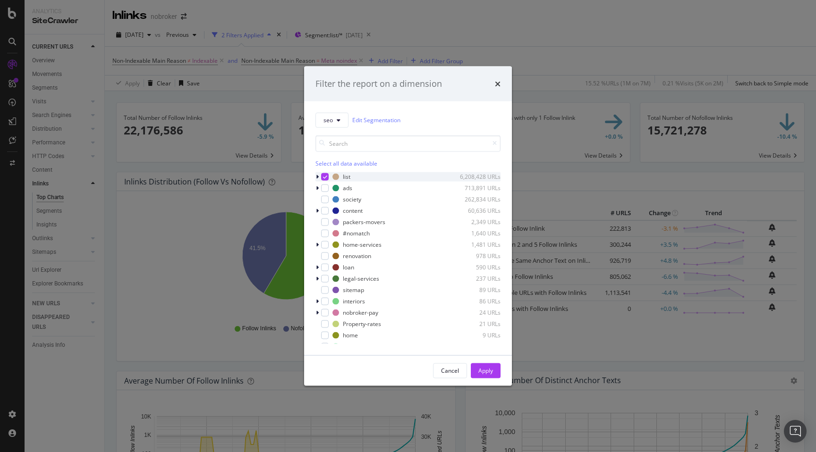
click at [318, 176] on icon "modal" at bounding box center [317, 177] width 3 height 6
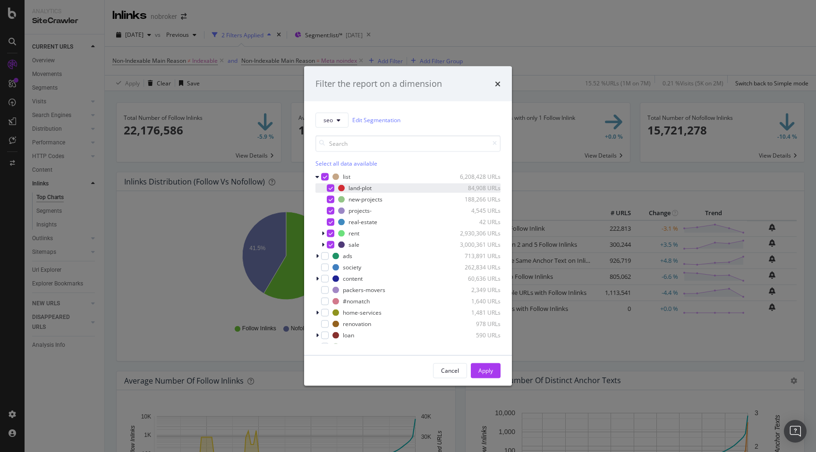
click at [330, 192] on div "modal" at bounding box center [331, 188] width 8 height 8
click at [330, 198] on icon "modal" at bounding box center [331, 199] width 4 height 5
click at [330, 211] on icon "modal" at bounding box center [331, 210] width 4 height 5
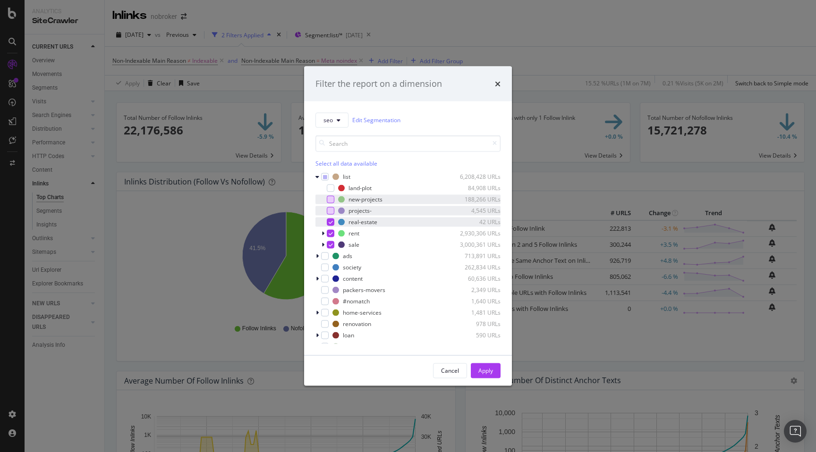
click at [331, 220] on icon "modal" at bounding box center [331, 222] width 4 height 5
click at [330, 245] on icon "modal" at bounding box center [331, 244] width 4 height 5
click at [485, 373] on div "Apply" at bounding box center [485, 371] width 15 height 8
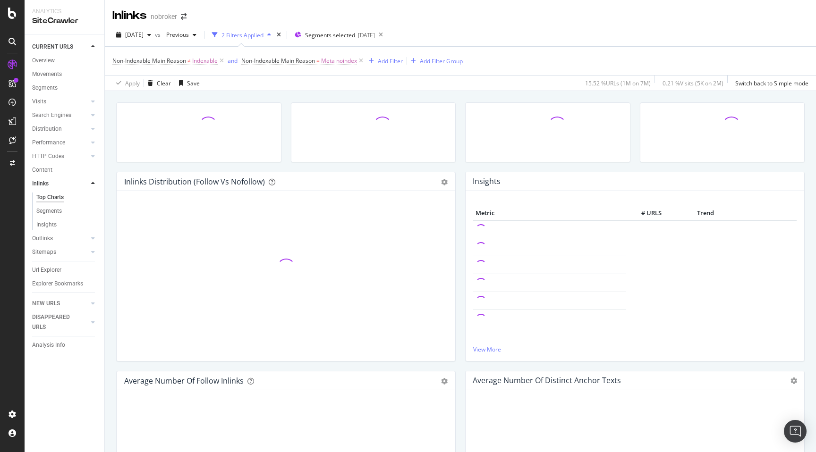
click at [458, 176] on div "Inlinks Distribution (Follow vs Nofollow) Pie Table Add to Custom Report Hold C…" at bounding box center [285, 271] width 349 height 199
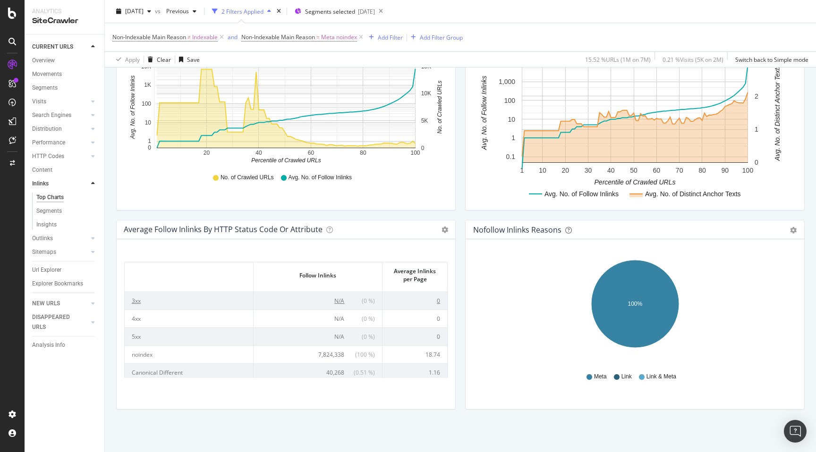
scroll to position [36, 0]
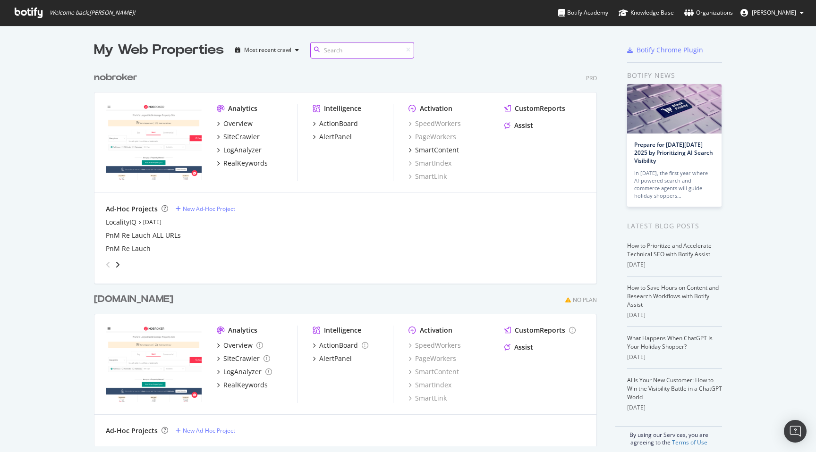
scroll to position [387, 510]
click at [245, 161] on div "RealKeywords" at bounding box center [245, 163] width 44 height 9
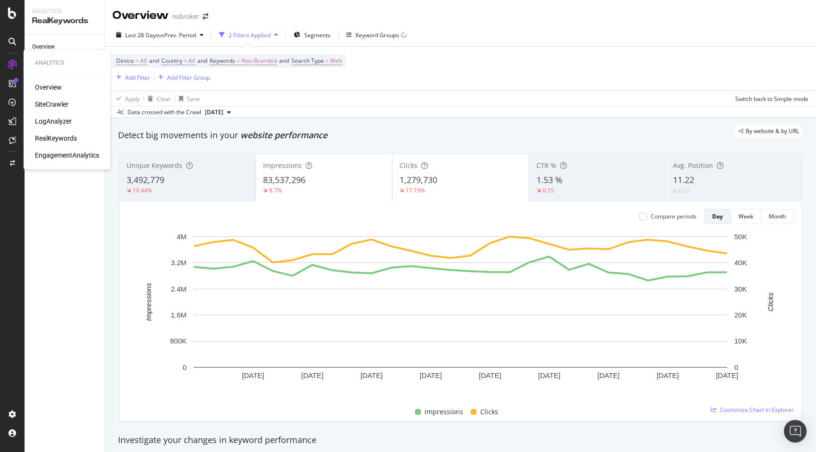
click at [51, 101] on div "SiteCrawler" at bounding box center [52, 104] width 34 height 9
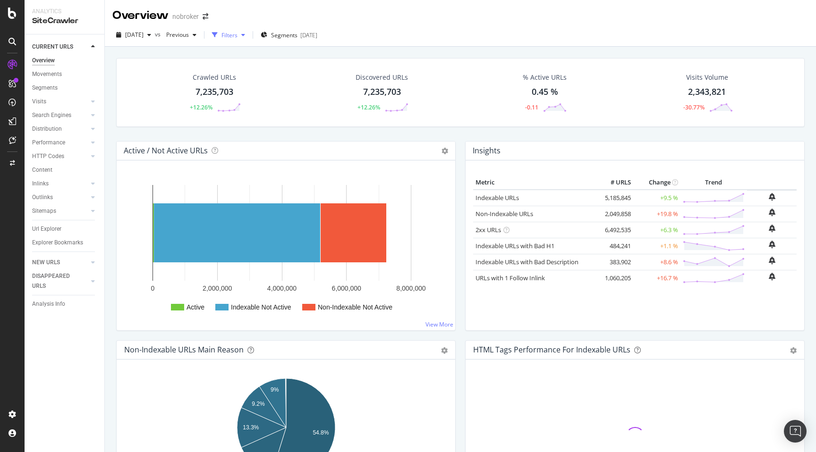
click at [237, 36] on div "Filters" at bounding box center [229, 35] width 16 height 8
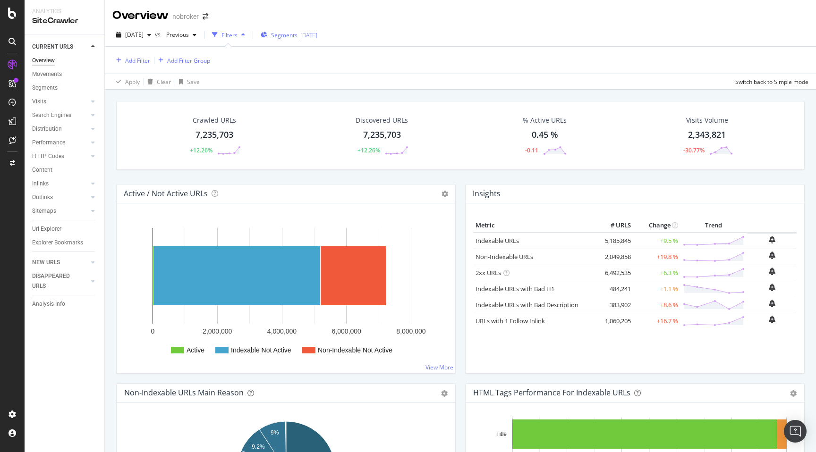
click at [294, 34] on span "Segments" at bounding box center [284, 35] width 26 height 8
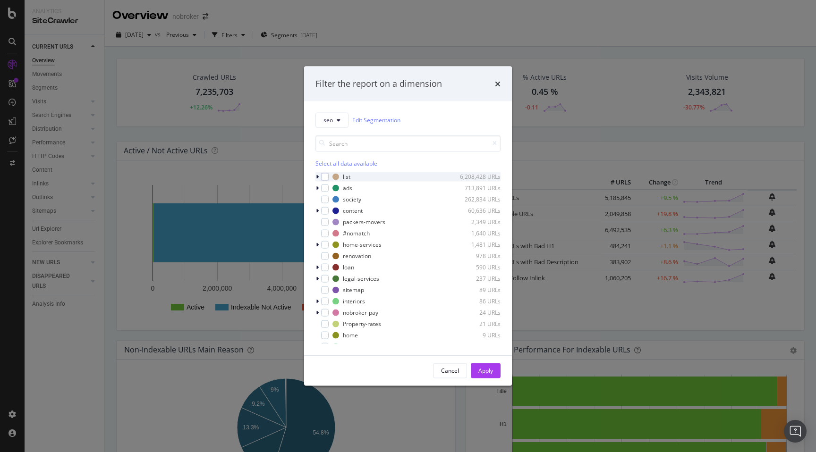
click at [318, 177] on icon "modal" at bounding box center [317, 177] width 3 height 6
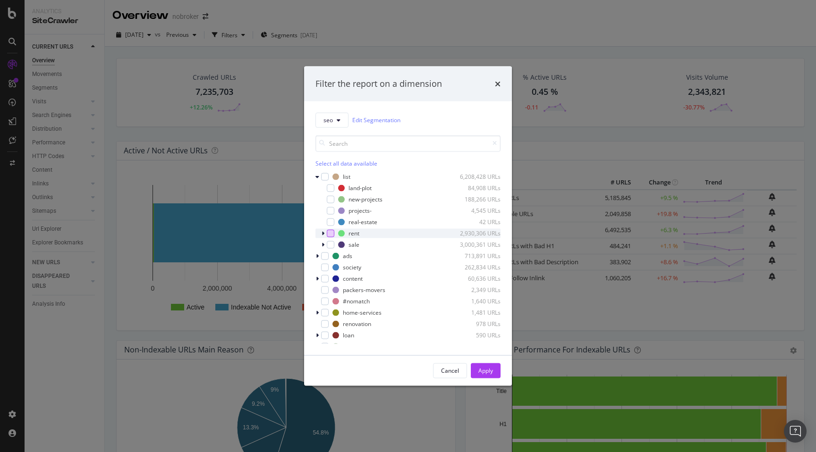
click at [331, 233] on div "modal" at bounding box center [331, 233] width 8 height 8
click at [488, 371] on div "Apply" at bounding box center [485, 371] width 15 height 8
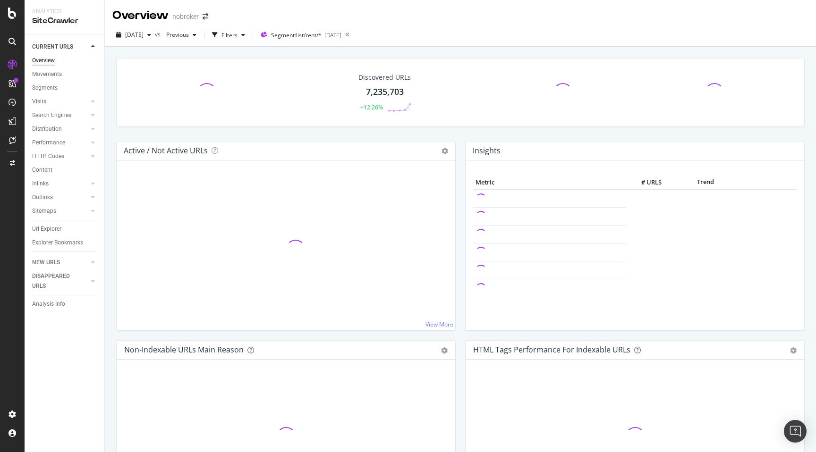
click at [112, 135] on div "Discovered URLs 7,235,703 +12.26%" at bounding box center [460, 99] width 698 height 83
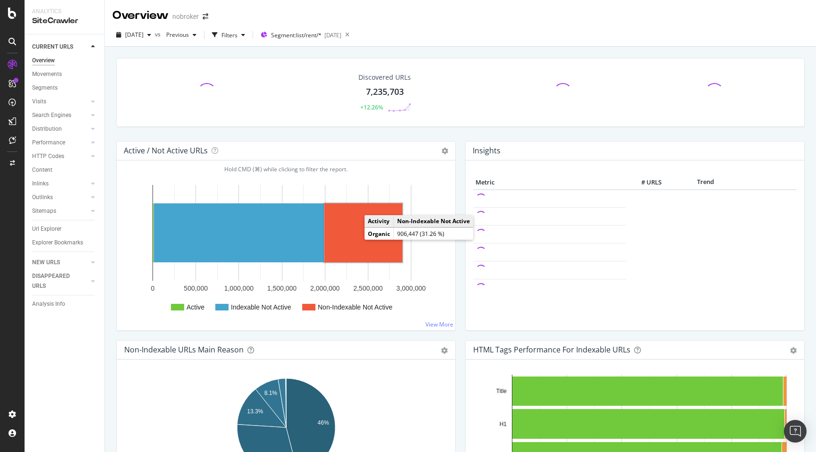
click at [356, 220] on rect "A chart." at bounding box center [363, 232] width 78 height 59
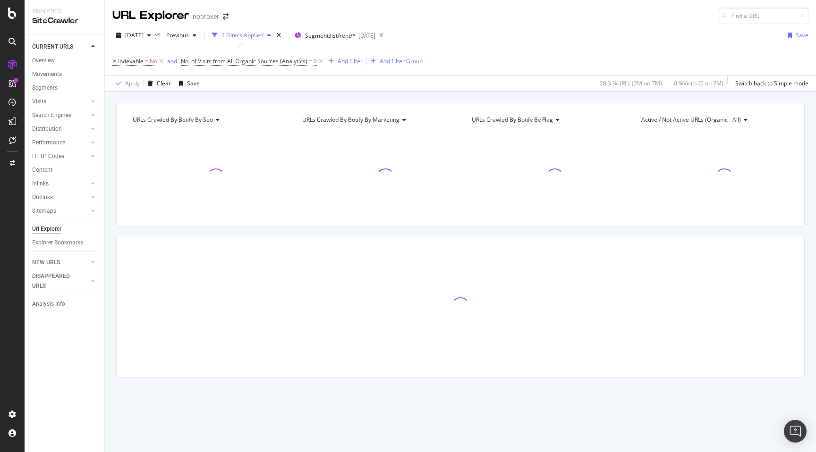
click at [111, 161] on div "URLs Crawled By Botify By seo Chart (by Value) Table Expand Export as CSV Expor…" at bounding box center [460, 257] width 711 height 308
click at [319, 62] on icon at bounding box center [321, 61] width 8 height 9
click at [111, 150] on div "URLs Crawled By Botify By seo Chart (by Value) Table Expand Export as CSV Expor…" at bounding box center [460, 257] width 711 height 308
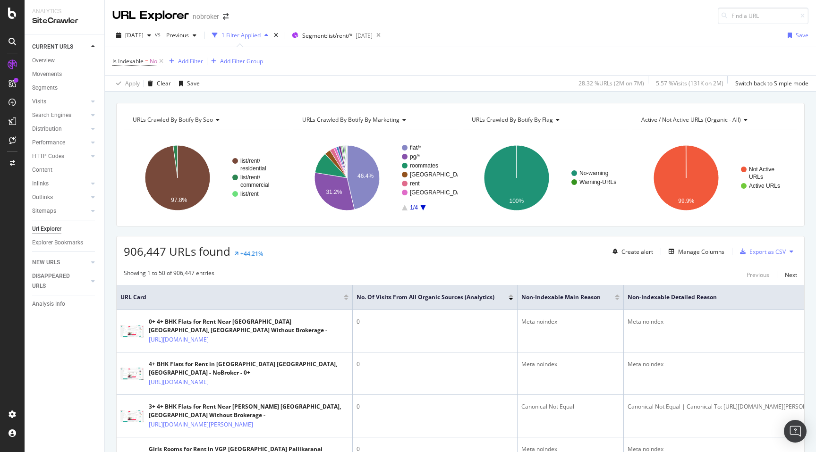
click at [137, 253] on span "906,447 URLs found" at bounding box center [177, 252] width 107 height 16
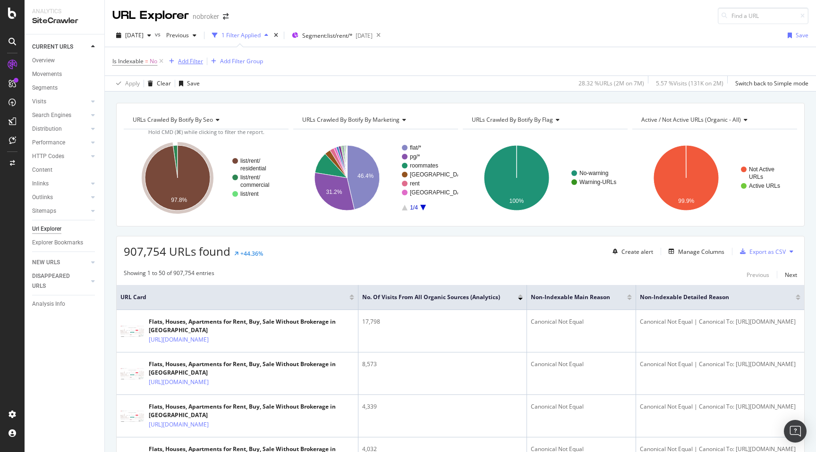
click at [195, 61] on div "Add Filter" at bounding box center [190, 61] width 25 height 8
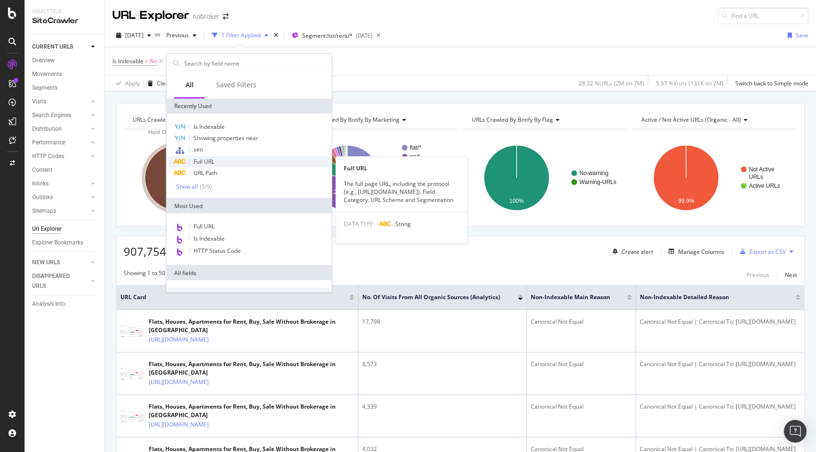
click at [210, 162] on span "Full URL" at bounding box center [204, 162] width 21 height 8
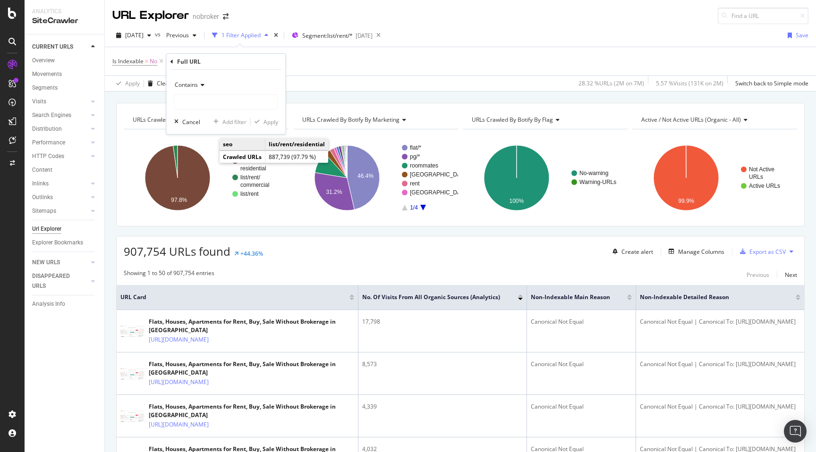
click at [192, 85] on span "Contains" at bounding box center [186, 85] width 23 height 8
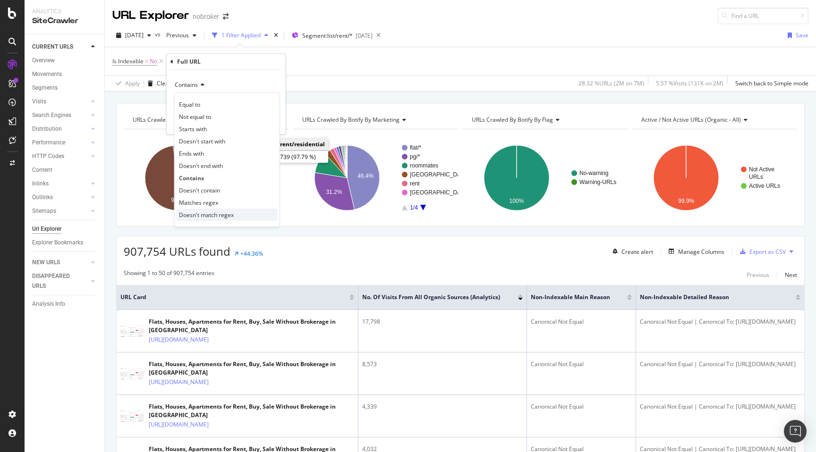
click at [203, 215] on span "Doesn't match regex" at bounding box center [206, 215] width 55 height 8
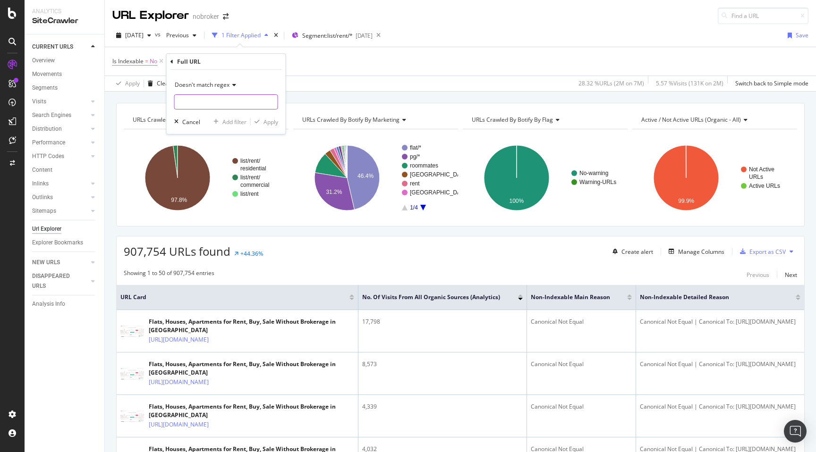
click at [196, 103] on input "text" at bounding box center [226, 101] width 103 height 15
type input "pg|roommate"
click at [271, 121] on div "Apply" at bounding box center [270, 122] width 15 height 8
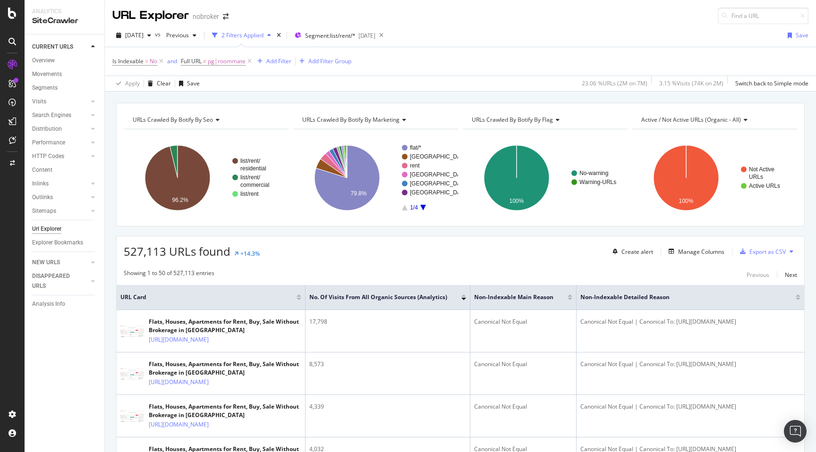
click at [133, 251] on span "527,113 URLs found" at bounding box center [177, 252] width 107 height 16
click at [772, 251] on div "Export as CSV" at bounding box center [767, 252] width 36 height 8
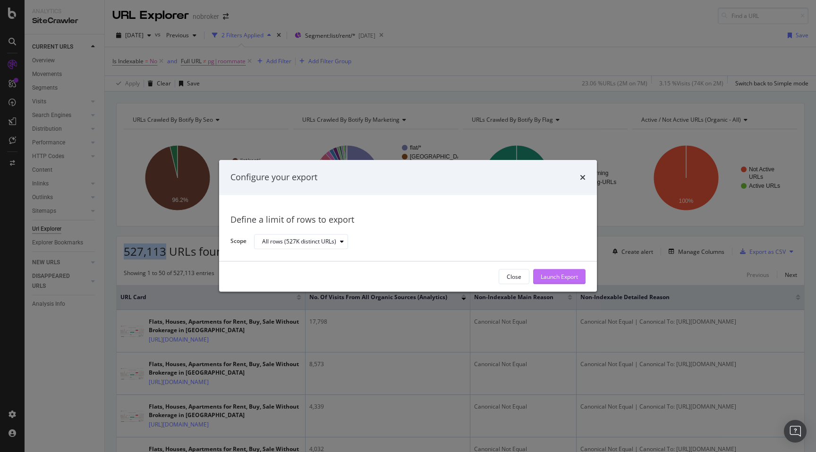
click at [552, 282] on div "Launch Export" at bounding box center [559, 277] width 37 height 14
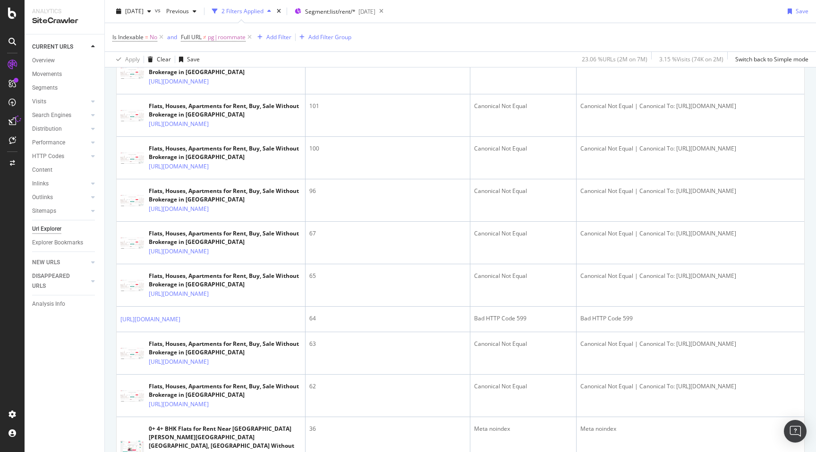
scroll to position [560, 0]
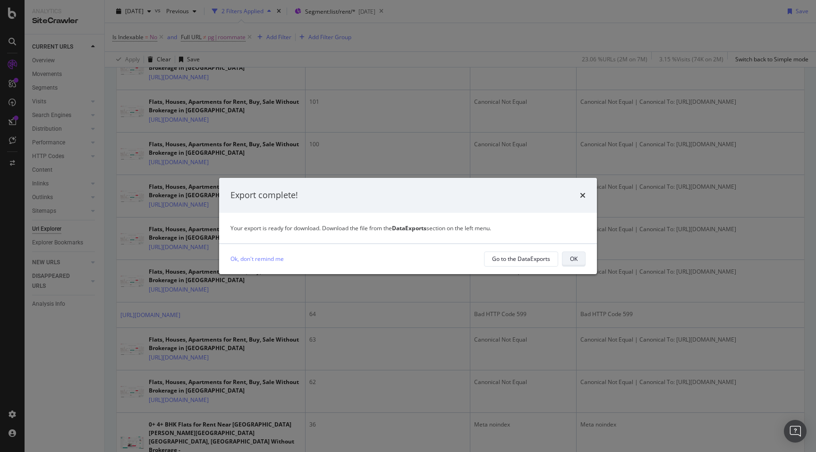
click at [579, 264] on button "OK" at bounding box center [574, 259] width 24 height 15
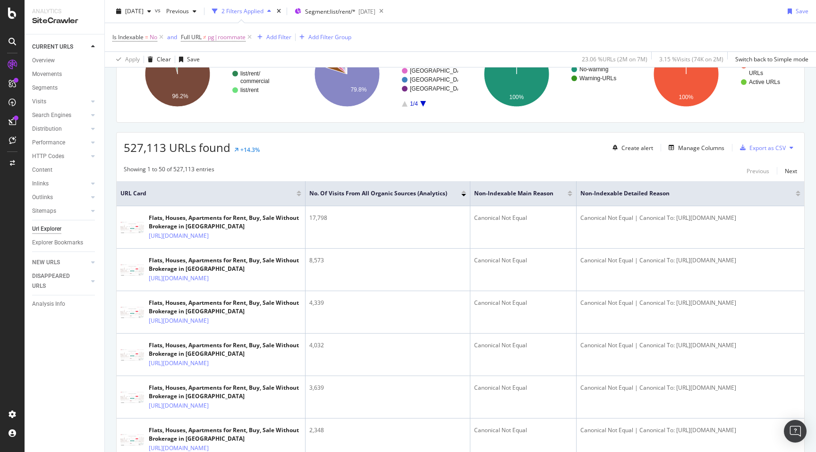
scroll to position [31, 0]
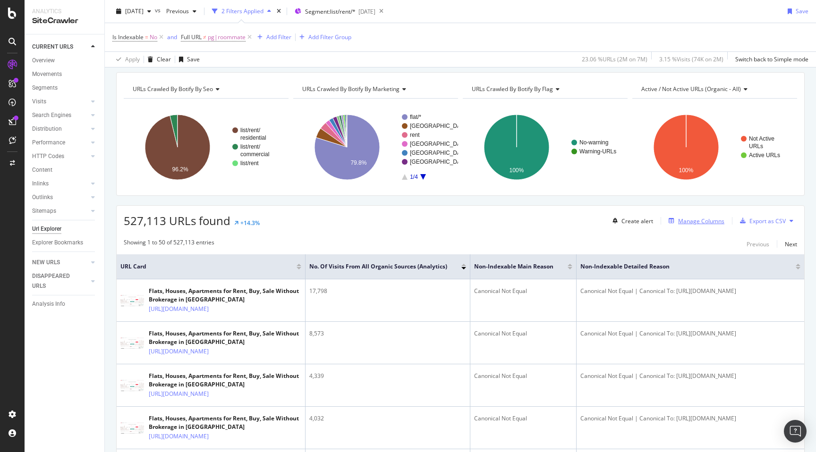
click at [701, 222] on div "Manage Columns" at bounding box center [701, 221] width 46 height 8
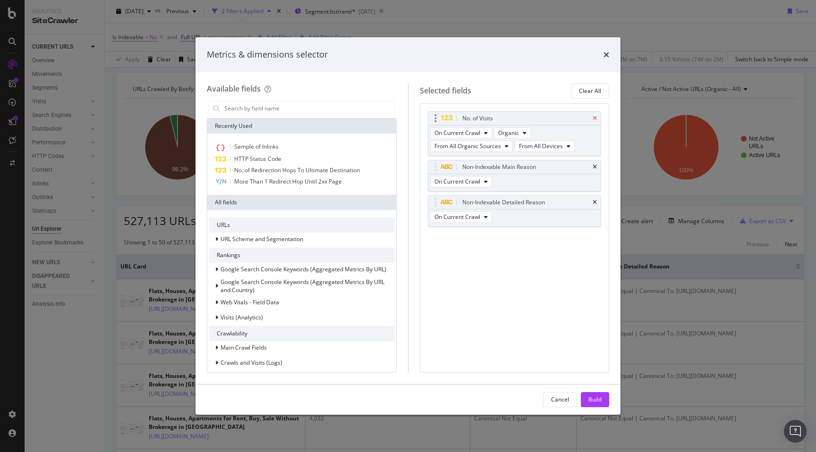
click at [595, 117] on icon "times" at bounding box center [595, 119] width 4 height 6
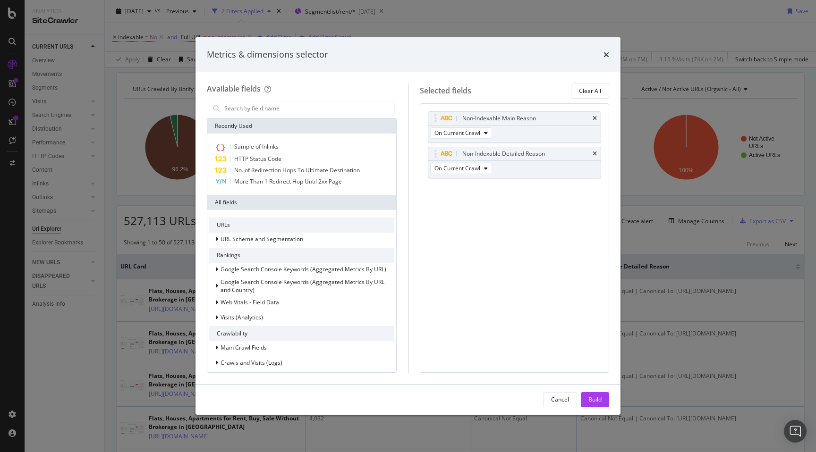
click at [595, 117] on icon "times" at bounding box center [595, 119] width 4 height 6
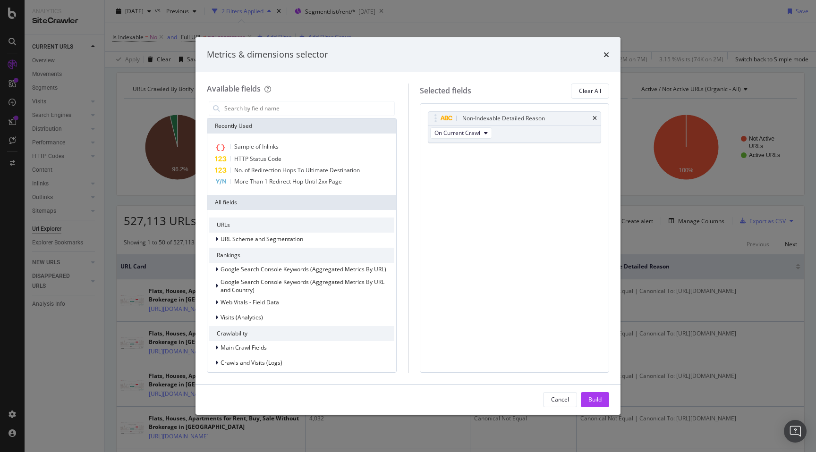
click at [595, 117] on icon "times" at bounding box center [595, 119] width 4 height 6
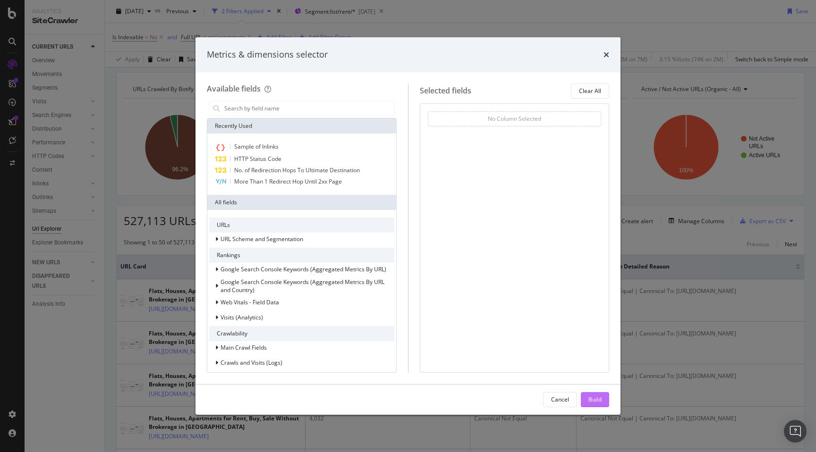
click at [595, 394] on div "Build" at bounding box center [594, 400] width 13 height 14
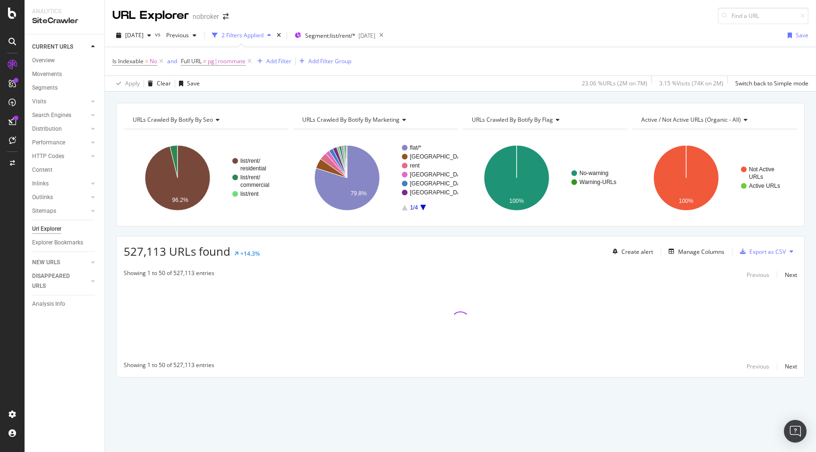
click at [109, 271] on div "URLs Crawled By Botify By seo Chart (by Value) Table Expand Export as CSV Expor…" at bounding box center [460, 257] width 711 height 308
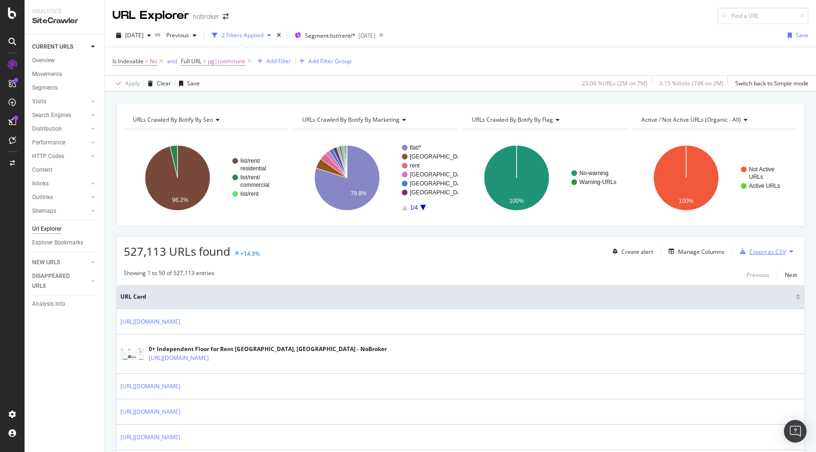
click at [763, 252] on div "Export as CSV" at bounding box center [767, 252] width 36 height 8
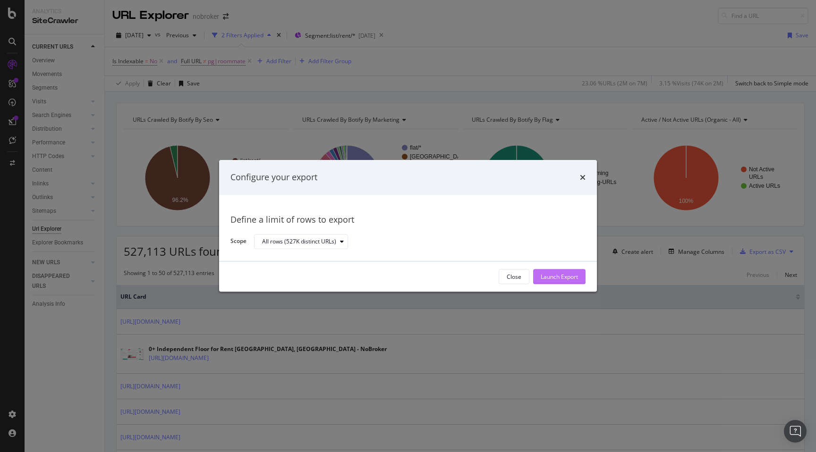
click at [567, 277] on div "Launch Export" at bounding box center [559, 277] width 37 height 8
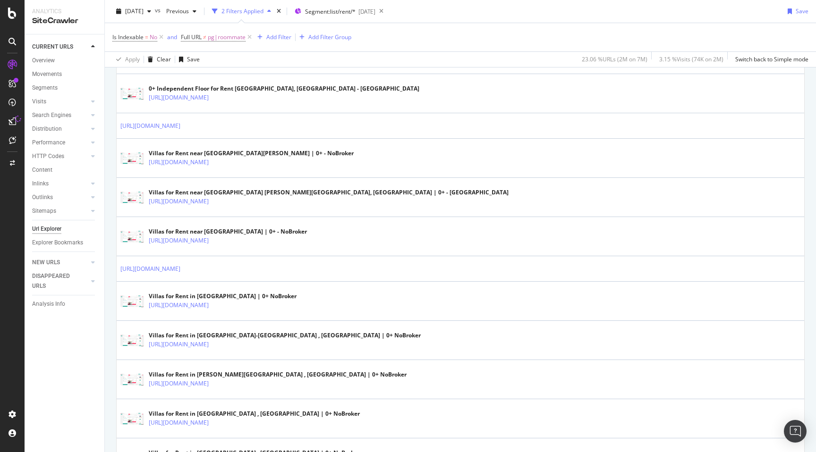
scroll to position [572, 0]
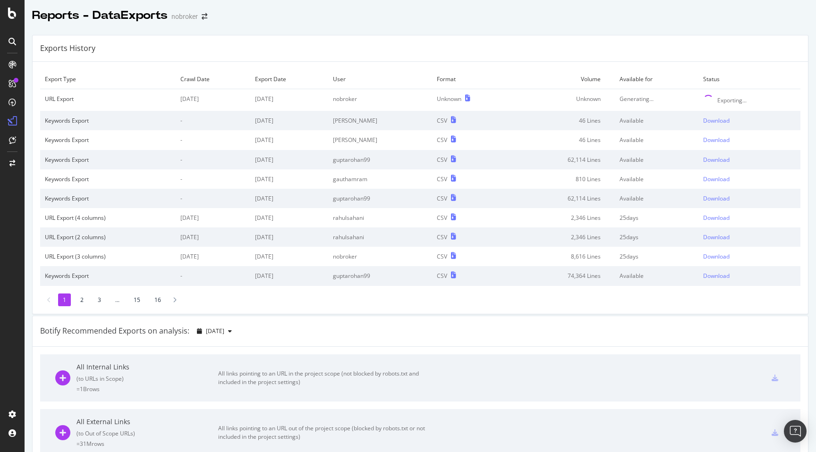
click at [634, 99] on div "Generating..." at bounding box center [656, 99] width 74 height 8
click at [482, 50] on div "Exports History" at bounding box center [420, 48] width 775 height 26
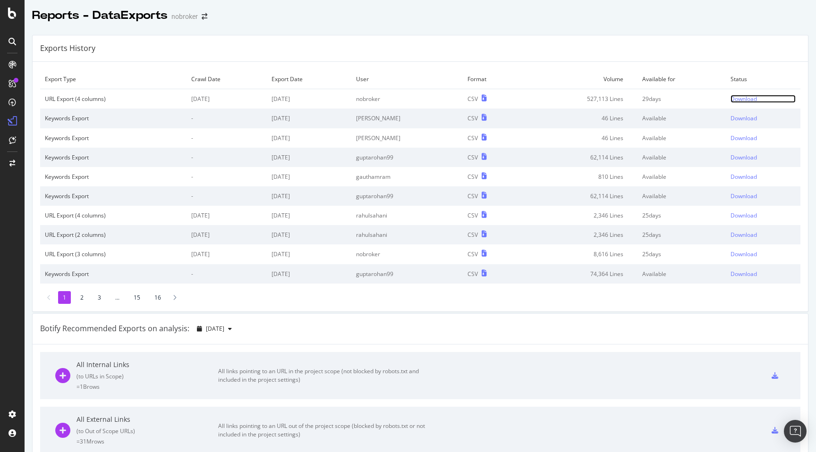
click at [738, 98] on div "Download" at bounding box center [743, 99] width 26 height 8
click at [746, 98] on div "Download" at bounding box center [743, 99] width 26 height 8
